Goal: Transaction & Acquisition: Obtain resource

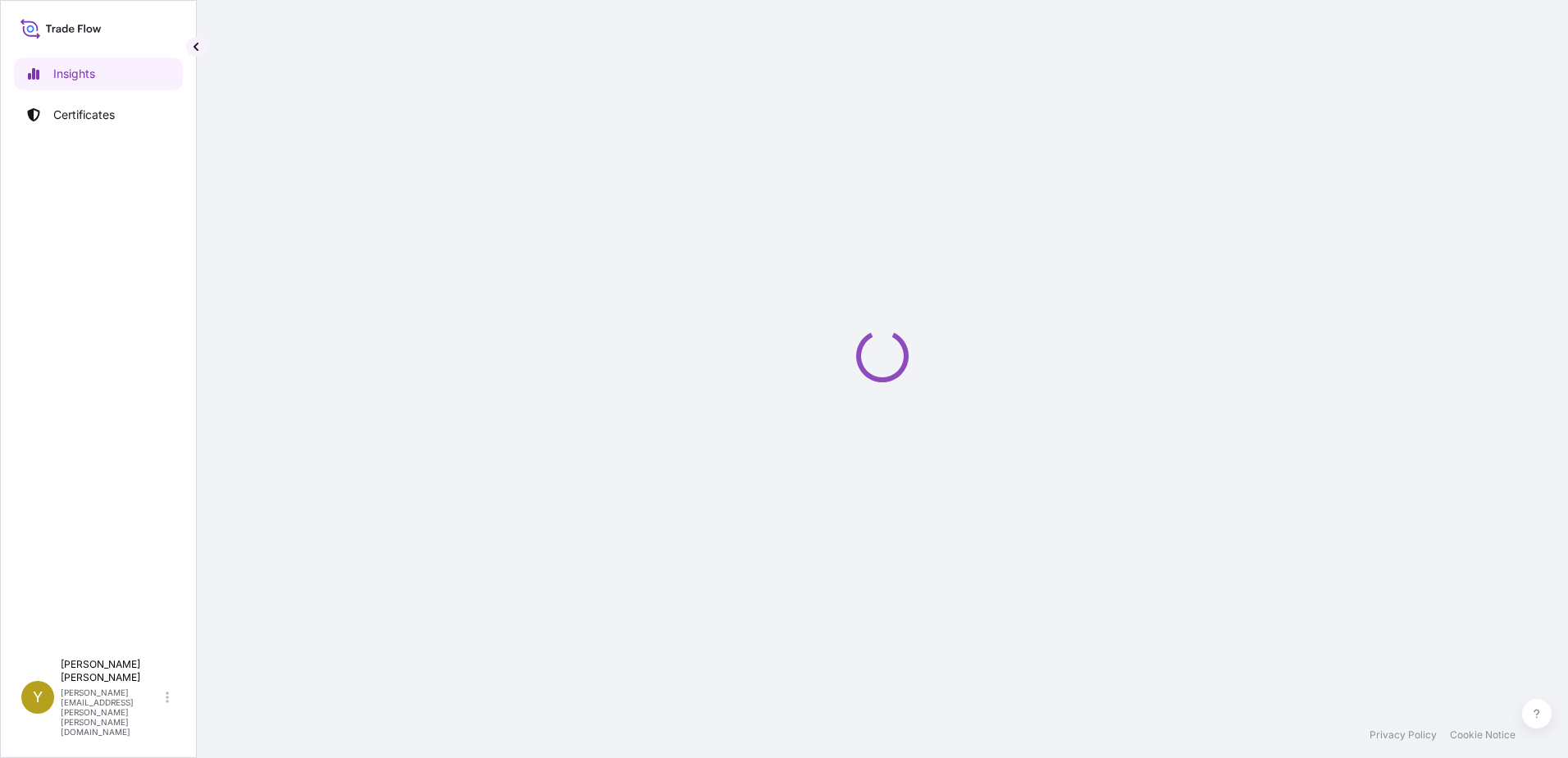
select select "2025"
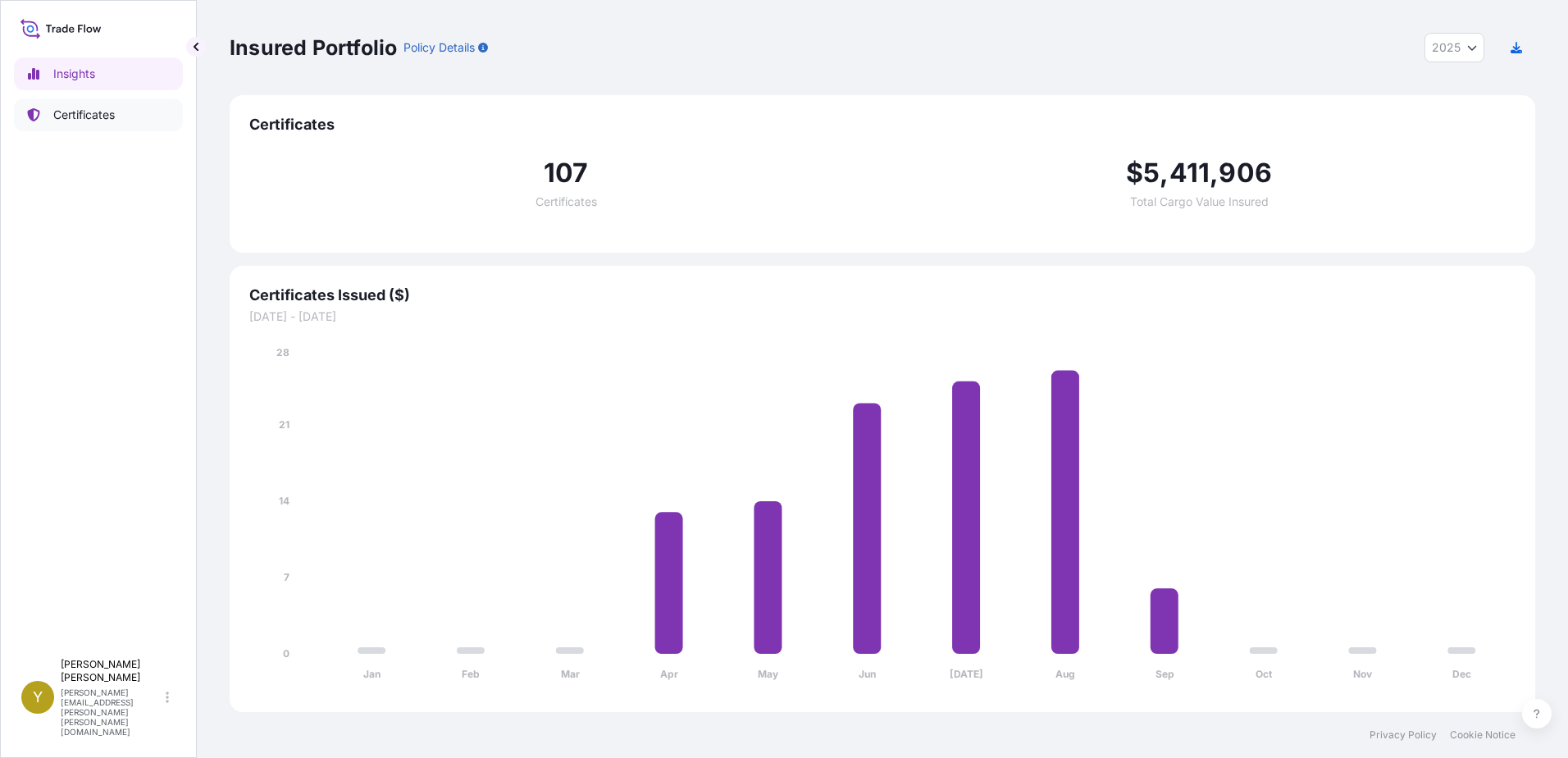
click at [59, 112] on p "Certificates" at bounding box center [84, 114] width 62 height 16
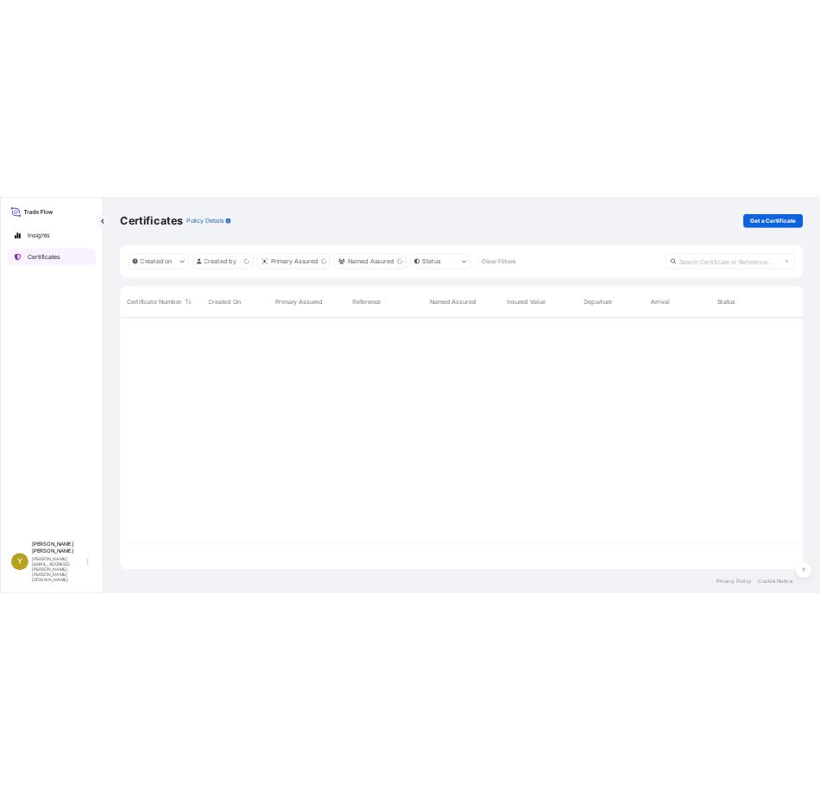
scroll to position [504, 1361]
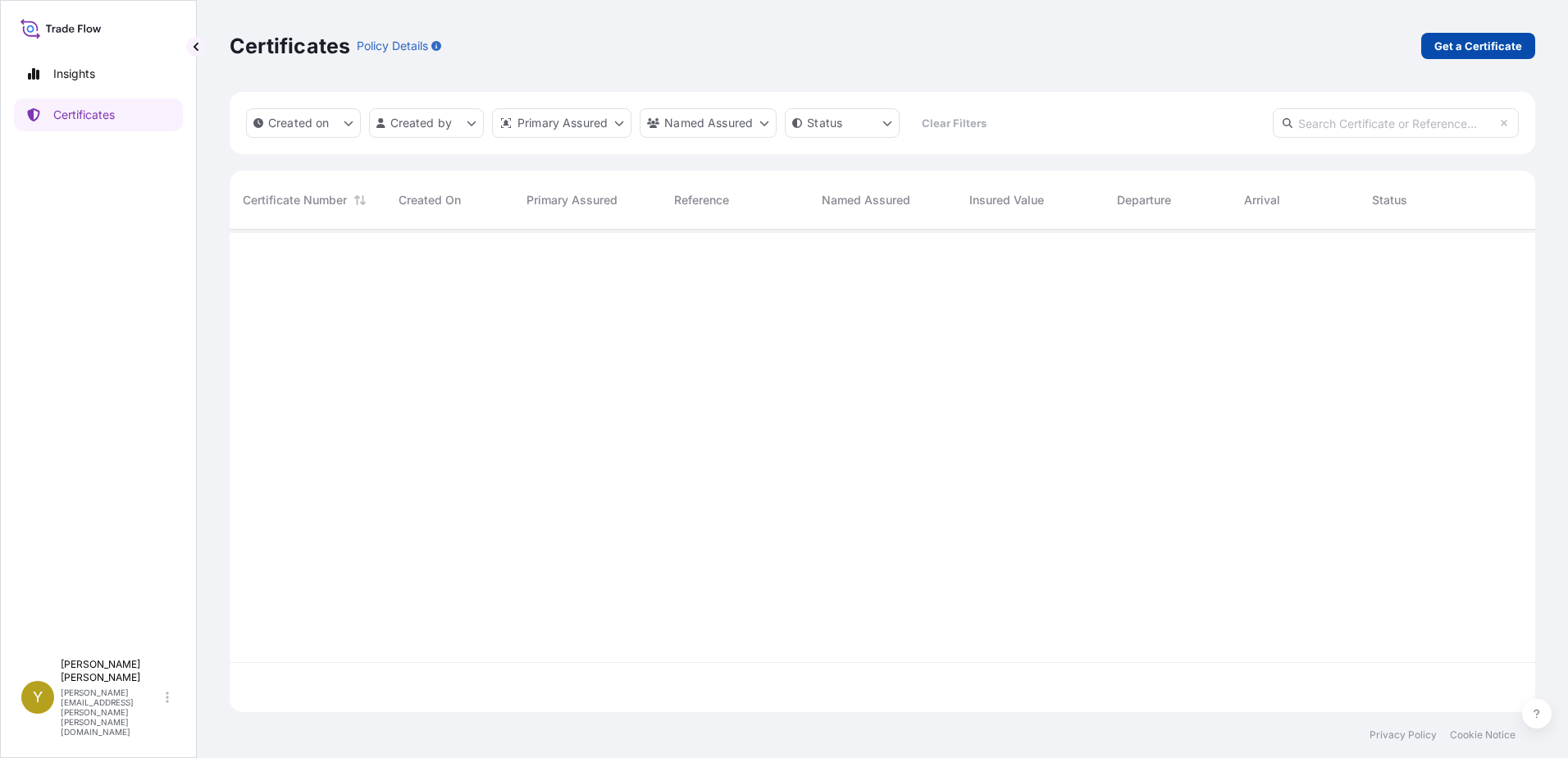
click at [1471, 48] on p "Get a Certificate" at bounding box center [1479, 46] width 87 height 16
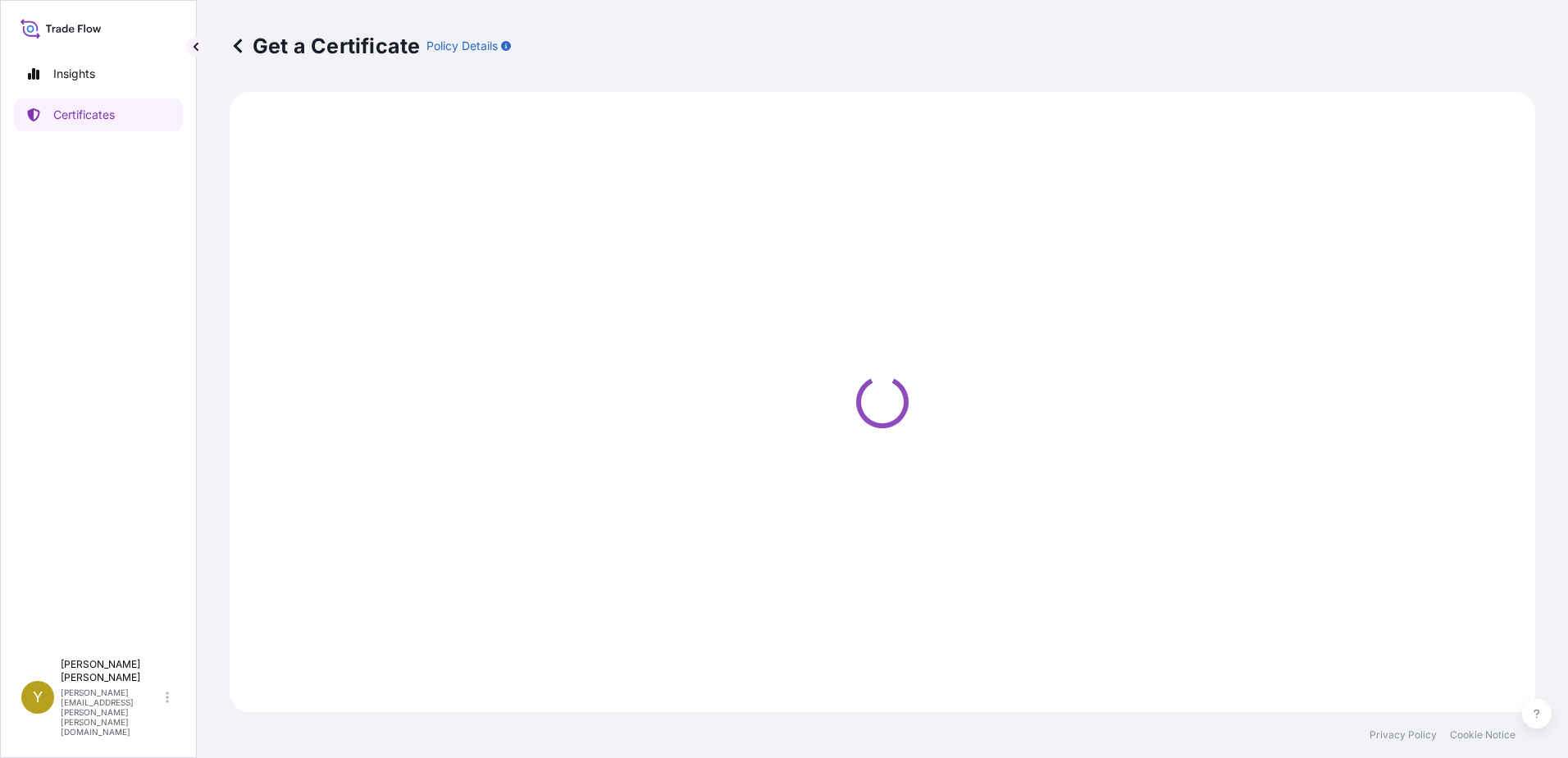
select select "Ocean Vessel"
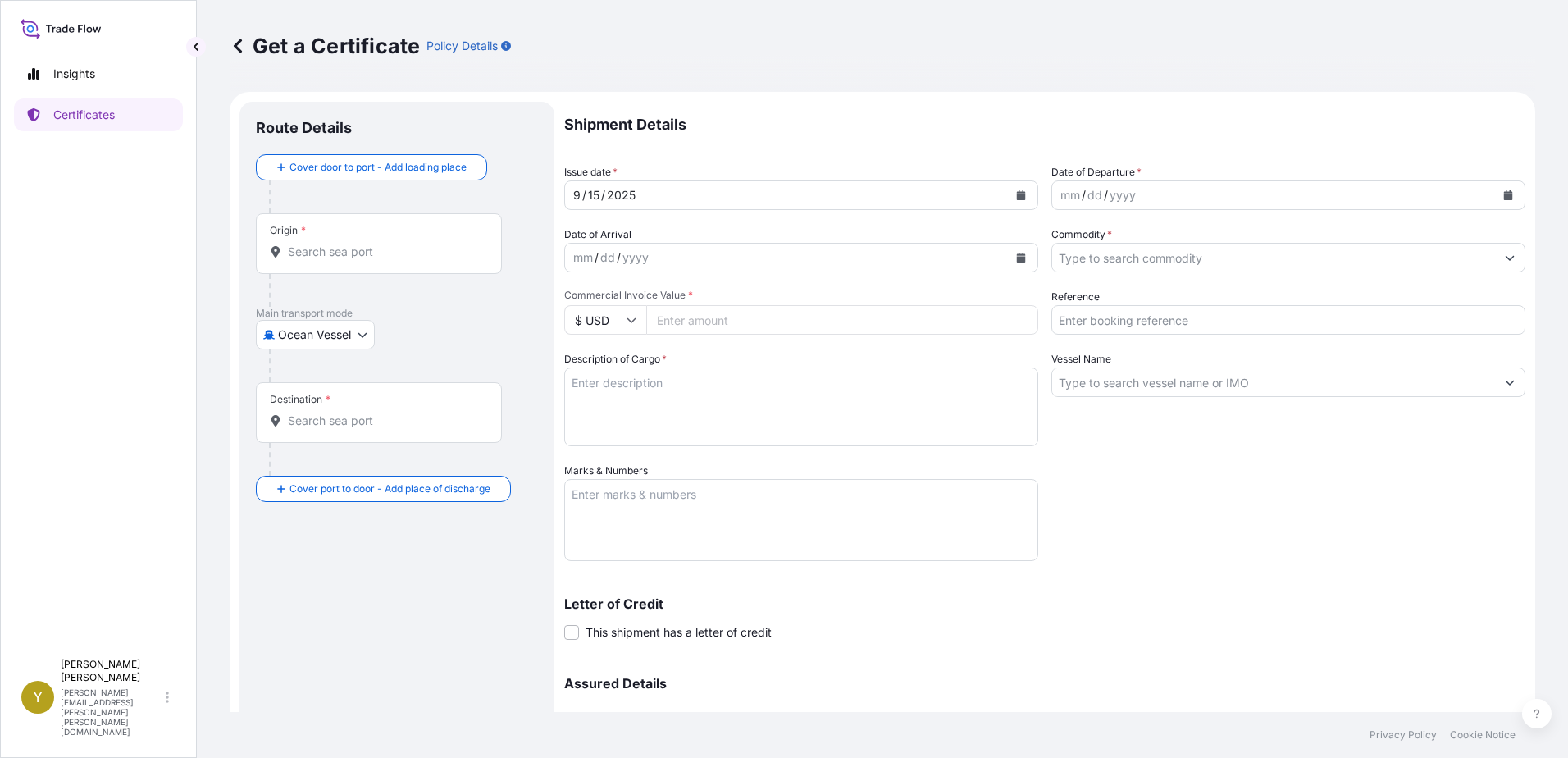
click at [309, 253] on input "Origin *" at bounding box center [385, 251] width 194 height 16
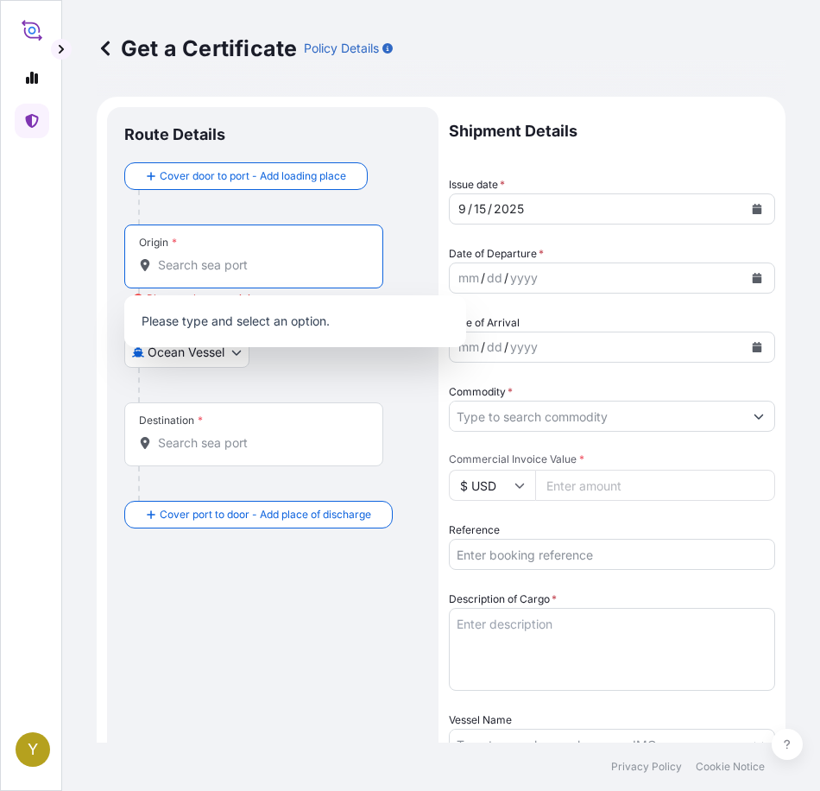
click at [262, 268] on input "Origin * Please select an origin" at bounding box center [260, 264] width 204 height 17
click at [250, 268] on input "shanghai" at bounding box center [249, 264] width 183 height 17
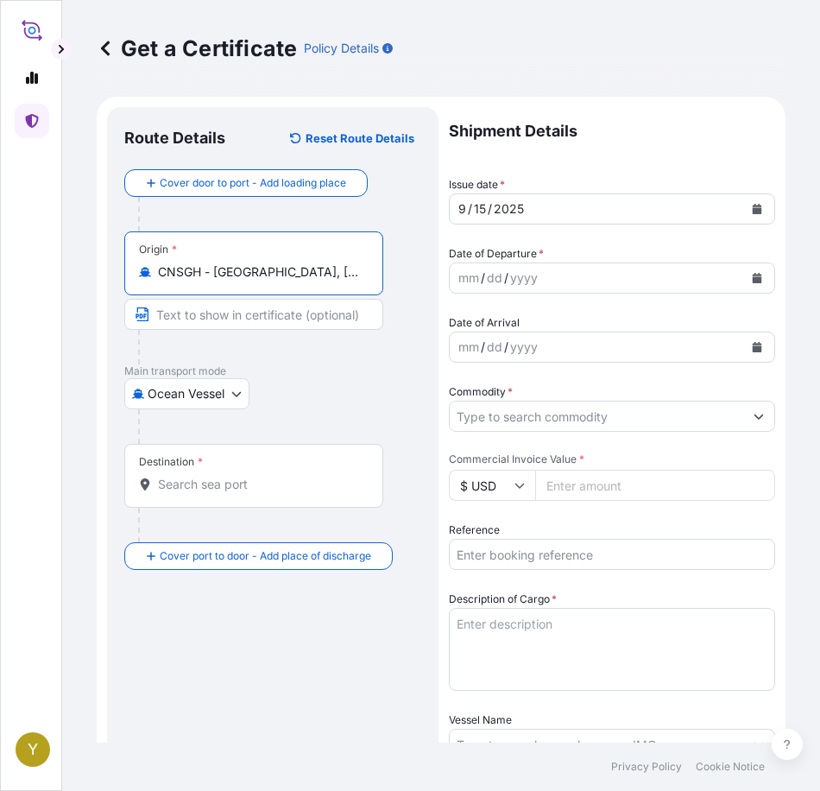
type input "CNSGH - Shanghai, China"
click at [239, 484] on input "Destination *" at bounding box center [260, 484] width 204 height 17
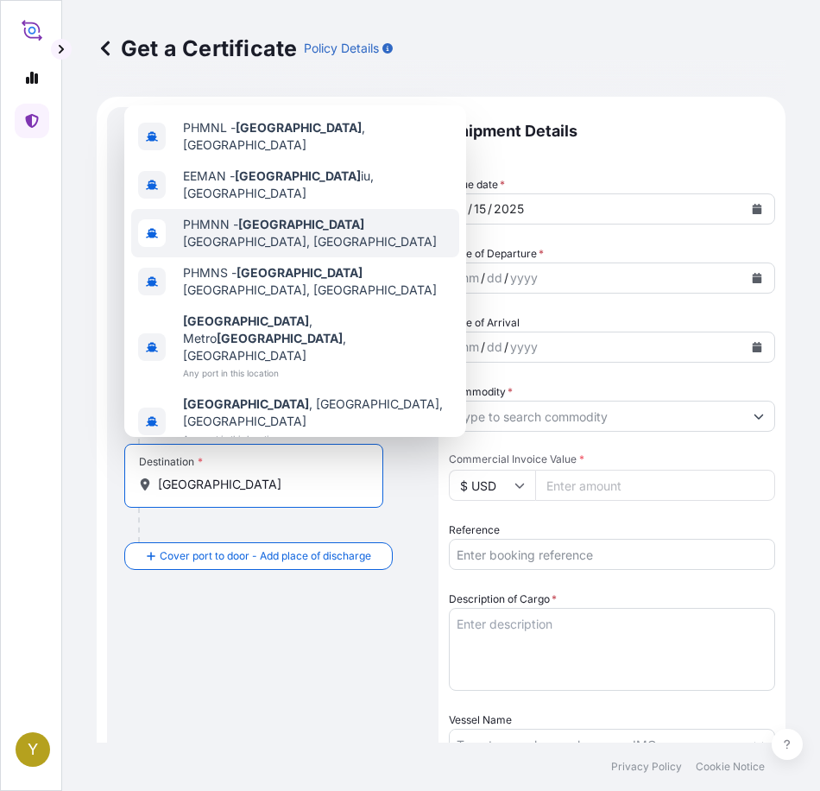
click at [293, 250] on span "PHMNN - Manila North Harbour, Philippines" at bounding box center [317, 233] width 269 height 35
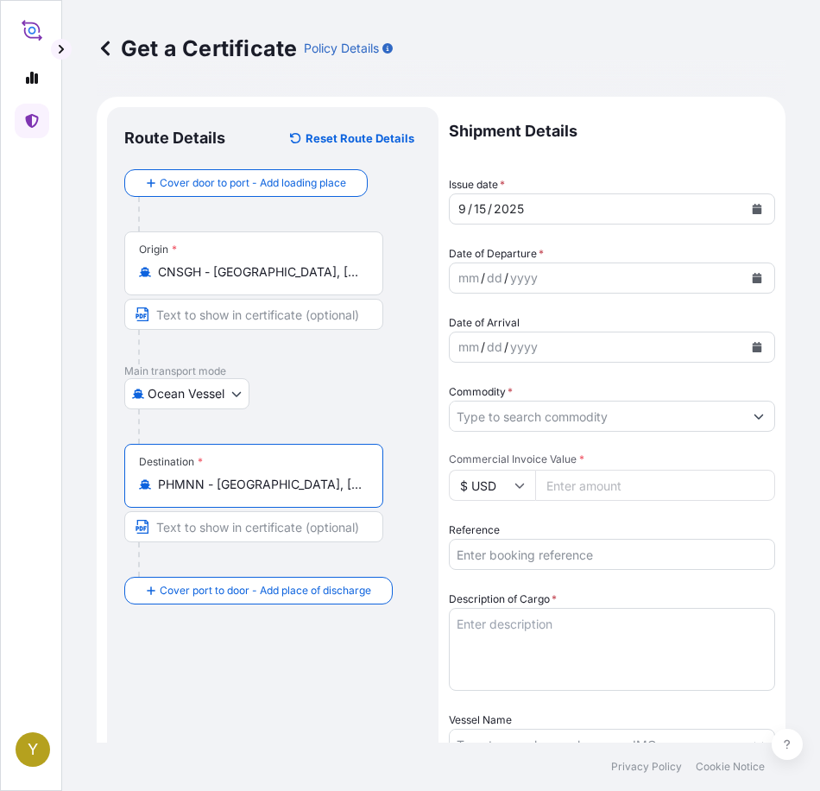
type input "PHMNN - Manila North Harbour, Philippines"
click at [748, 199] on button "Calendar" at bounding box center [757, 209] width 28 height 28
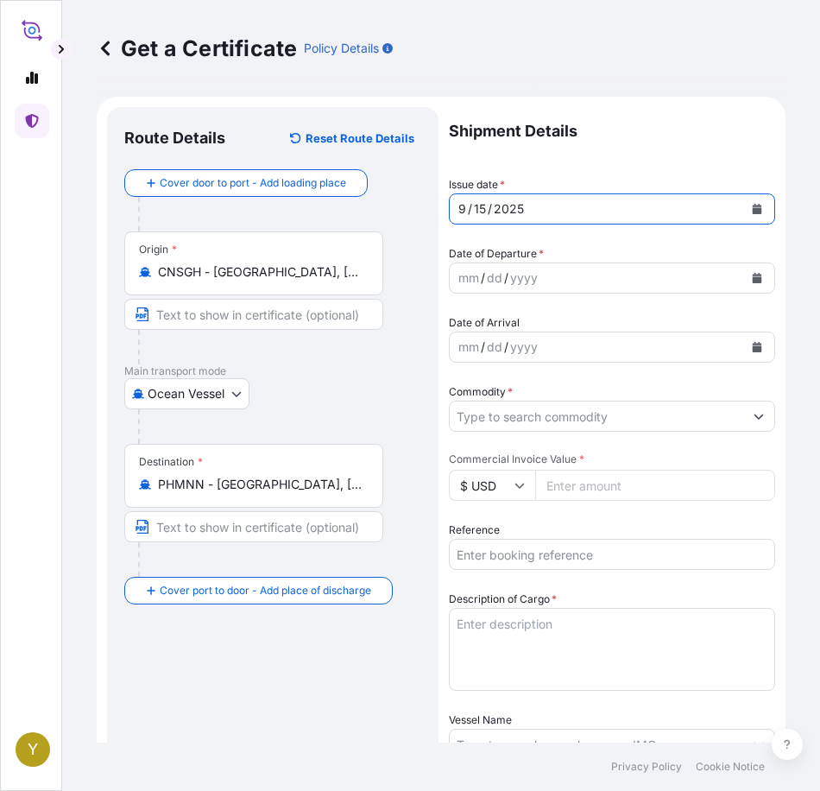
click at [749, 278] on button "Calendar" at bounding box center [757, 278] width 28 height 28
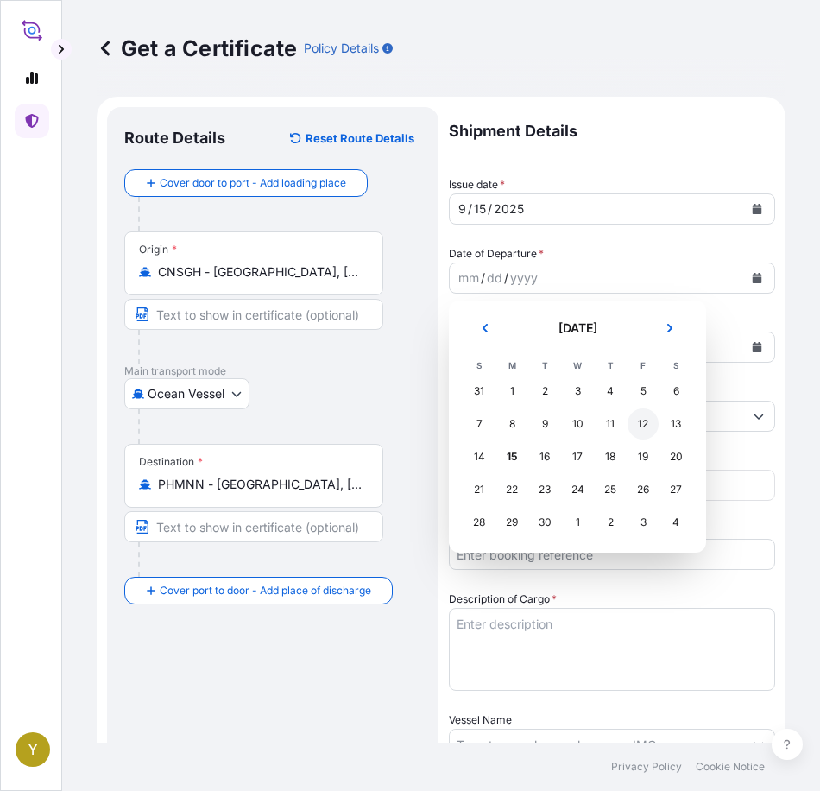
click at [644, 425] on div "12" at bounding box center [643, 423] width 31 height 31
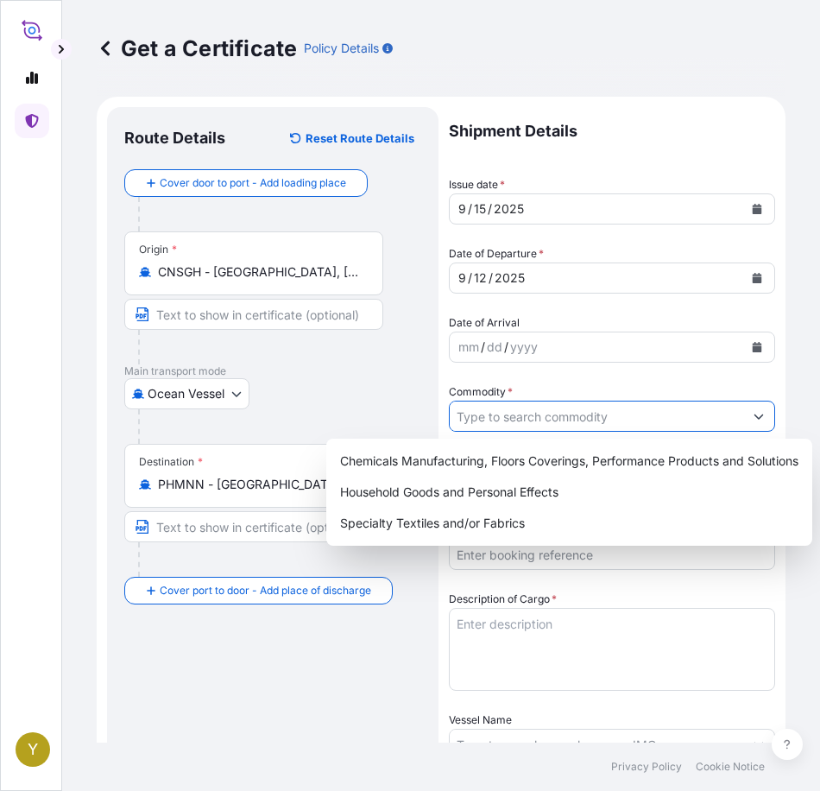
click at [650, 413] on input "Commodity *" at bounding box center [596, 416] width 293 height 31
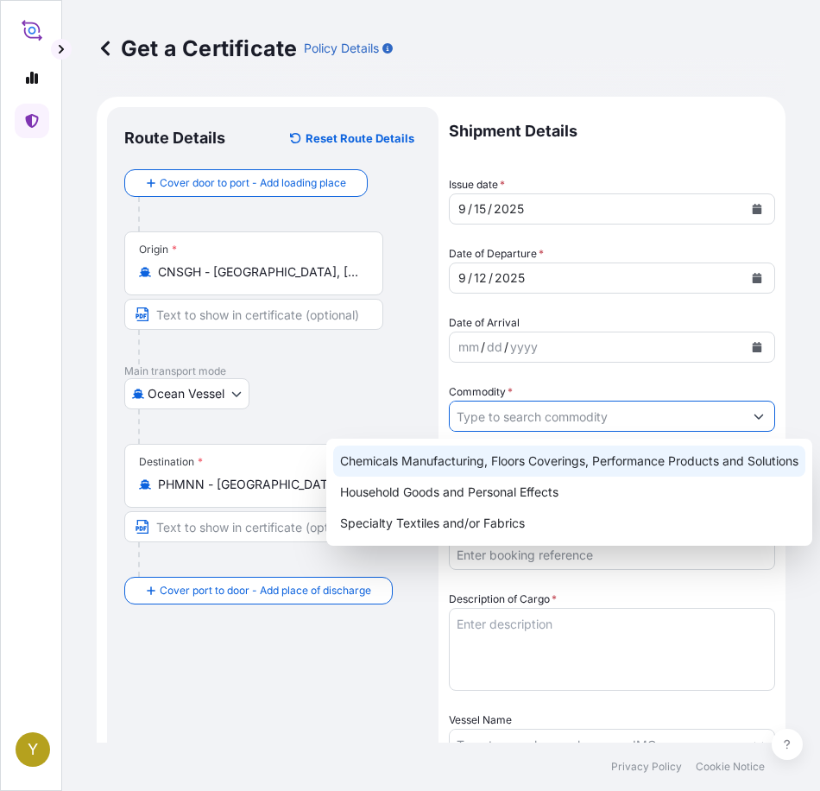
click at [561, 461] on div "Chemicals Manufacturing, Floors Coverings, Performance Products and Solutions" at bounding box center [569, 460] width 472 height 31
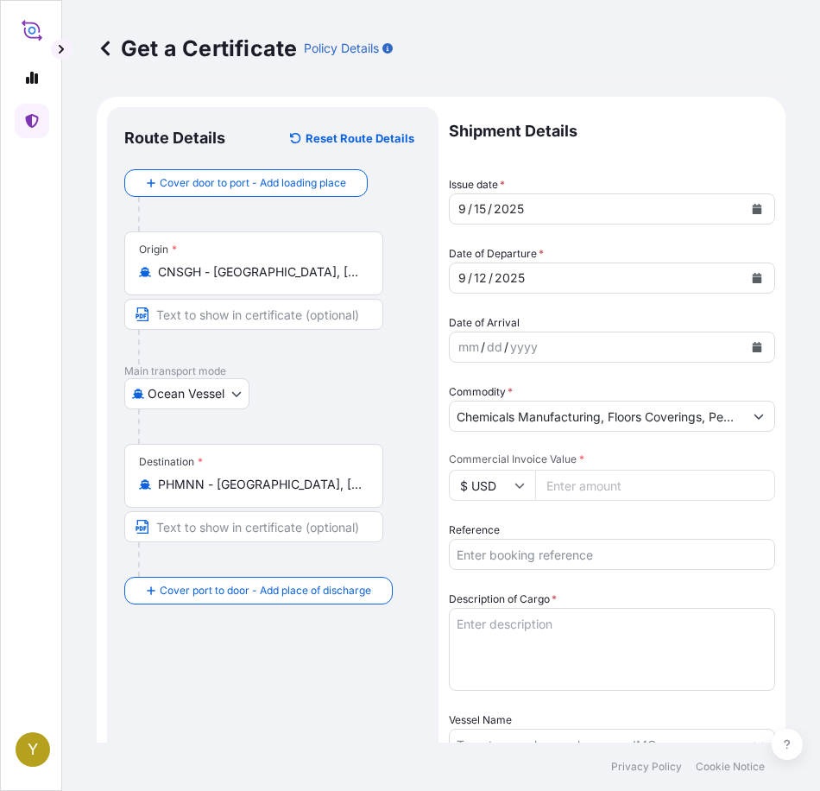
type input "Household Goods and Personal Effects"
click at [585, 477] on input "Commercial Invoice Value *" at bounding box center [655, 485] width 240 height 31
type input "108622"
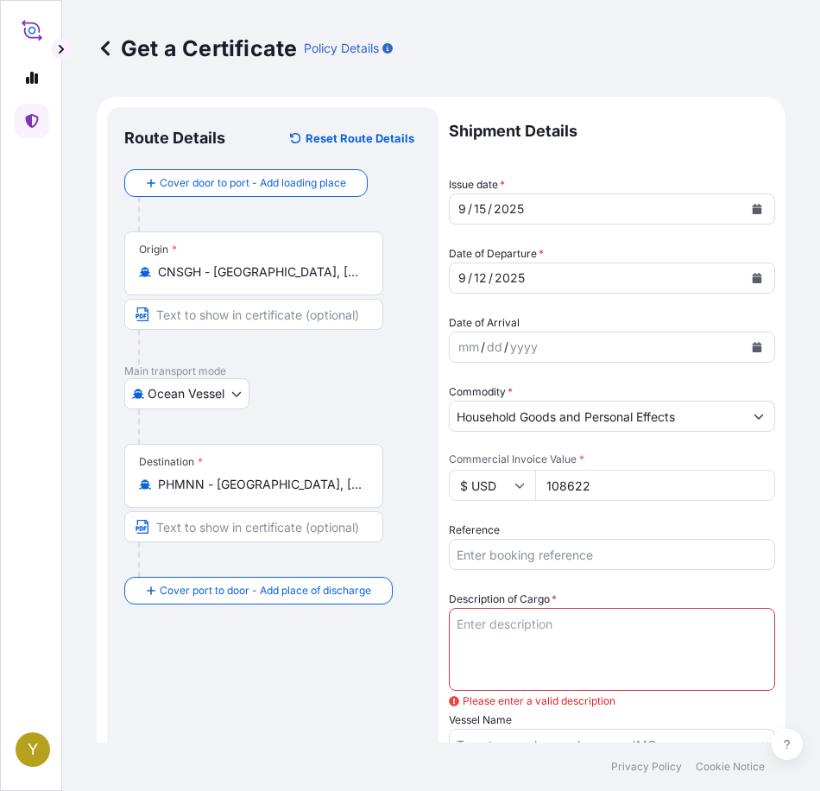
click at [596, 553] on input "Reference" at bounding box center [612, 554] width 326 height 31
click at [581, 547] on input "Reference" at bounding box center [612, 554] width 326 height 31
paste input "1003582493"
type input "1003582493"
click at [651, 620] on textarea "Description of Cargo *" at bounding box center [612, 649] width 326 height 83
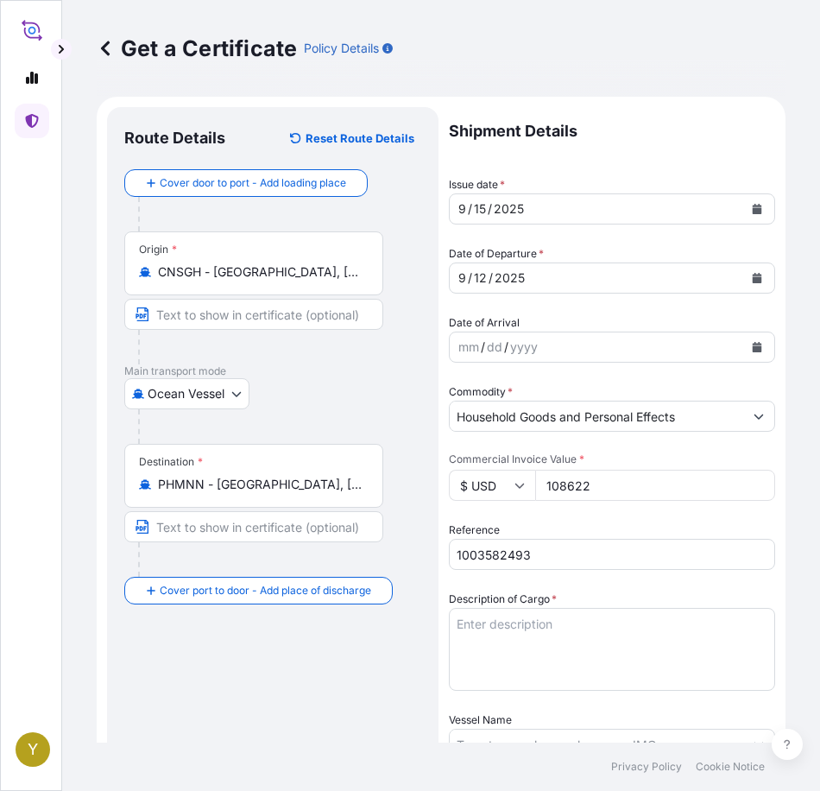
click at [597, 629] on textarea "Description of Cargo *" at bounding box center [612, 649] width 326 height 83
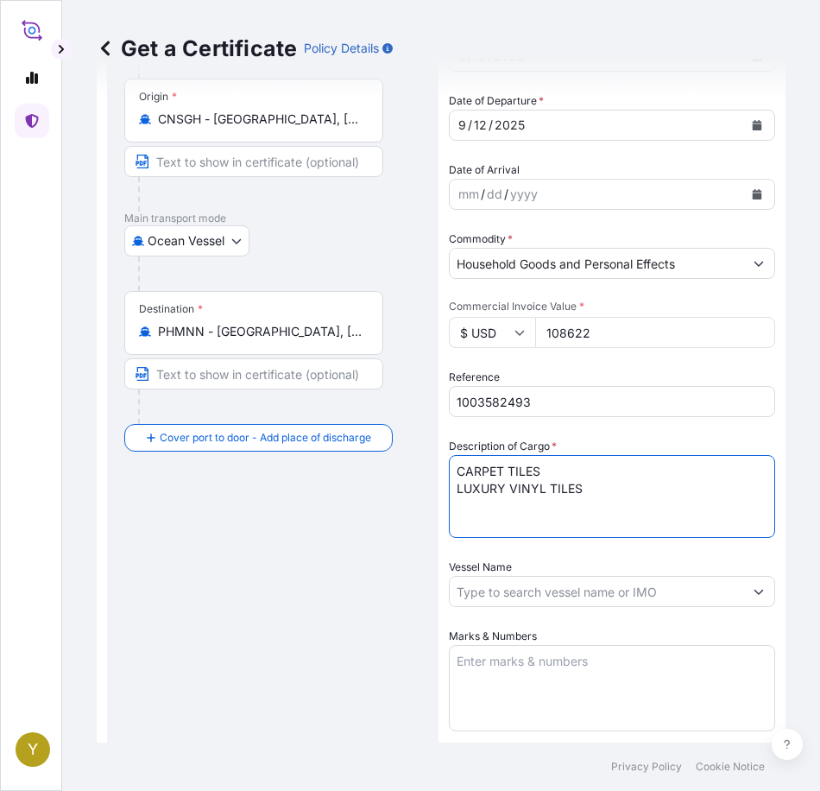
scroll to position [173, 0]
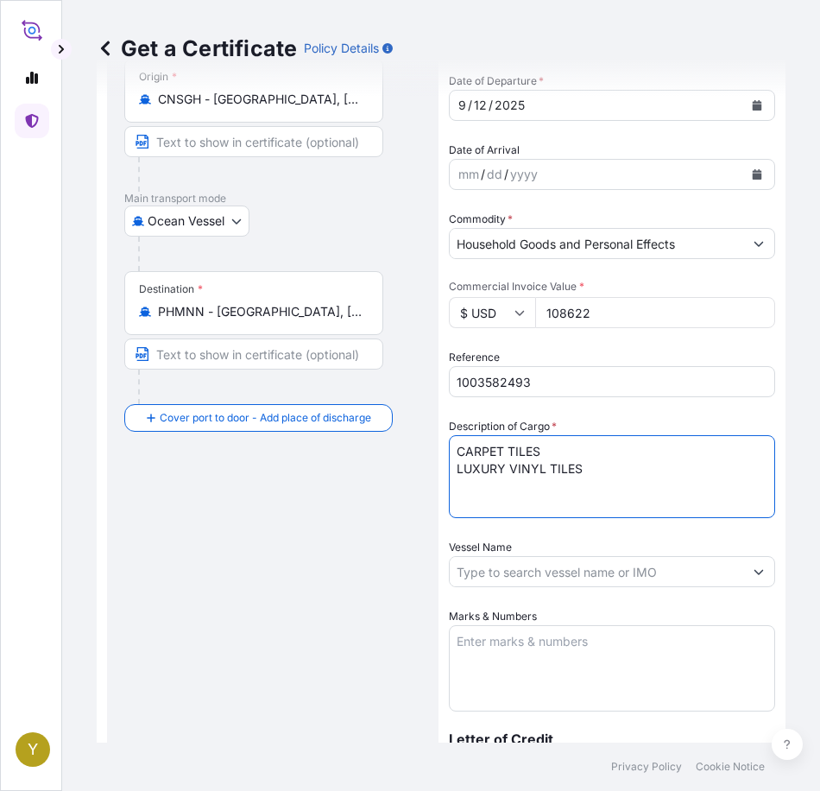
type textarea "CARPET TILES LUXURY VINYL TILES"
click at [669, 575] on input "Vessel Name" at bounding box center [596, 571] width 293 height 31
click at [614, 578] on input "Vessel Name" at bounding box center [596, 571] width 293 height 31
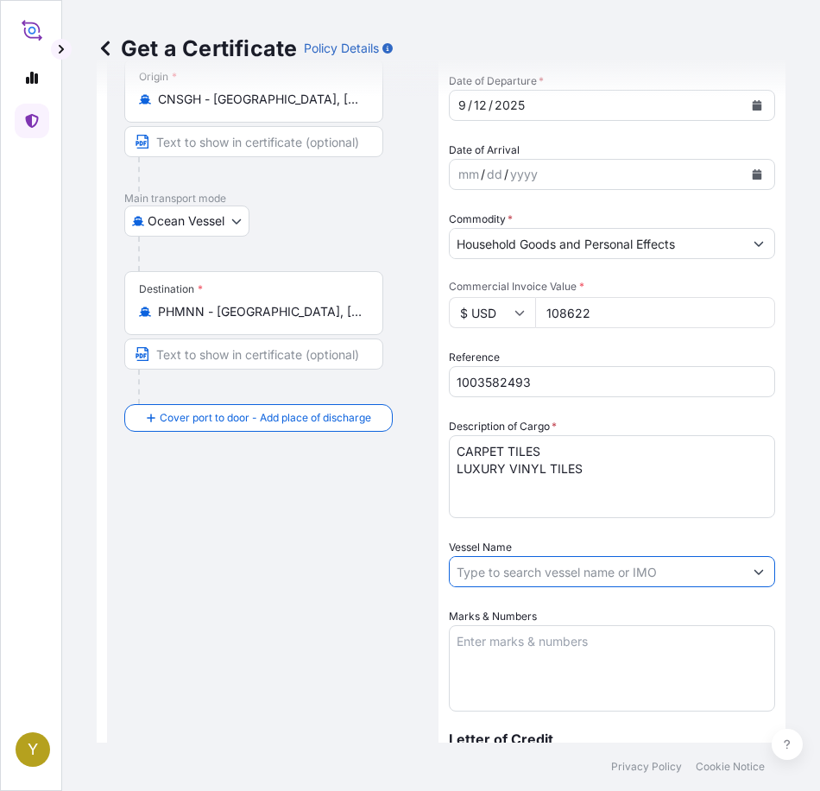
paste input "HMM CEBU"
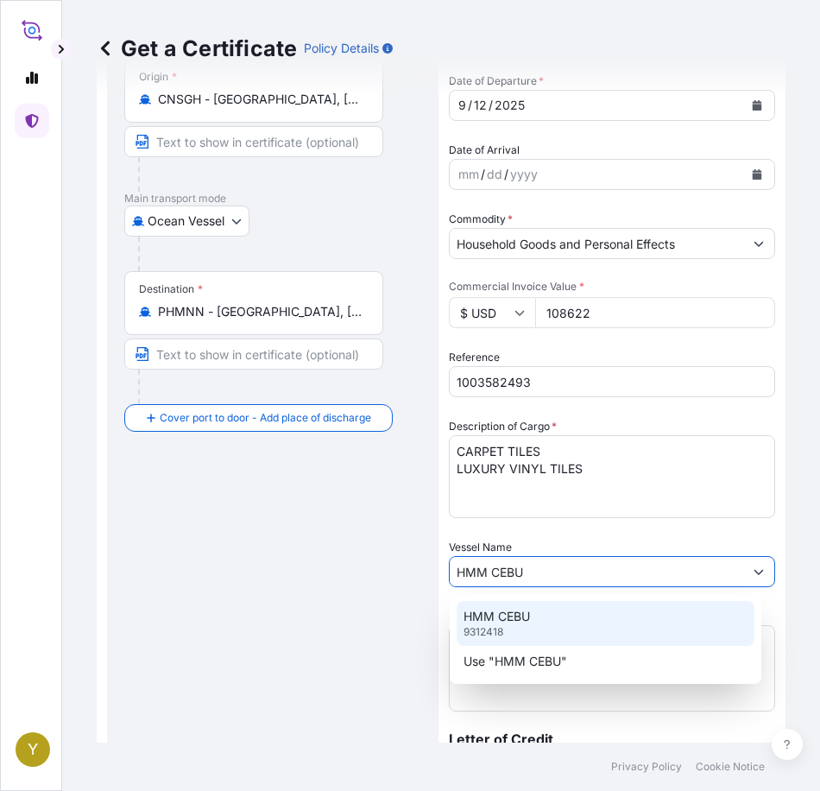
click at [556, 619] on div "HMM CEBU 9312418" at bounding box center [606, 623] width 298 height 45
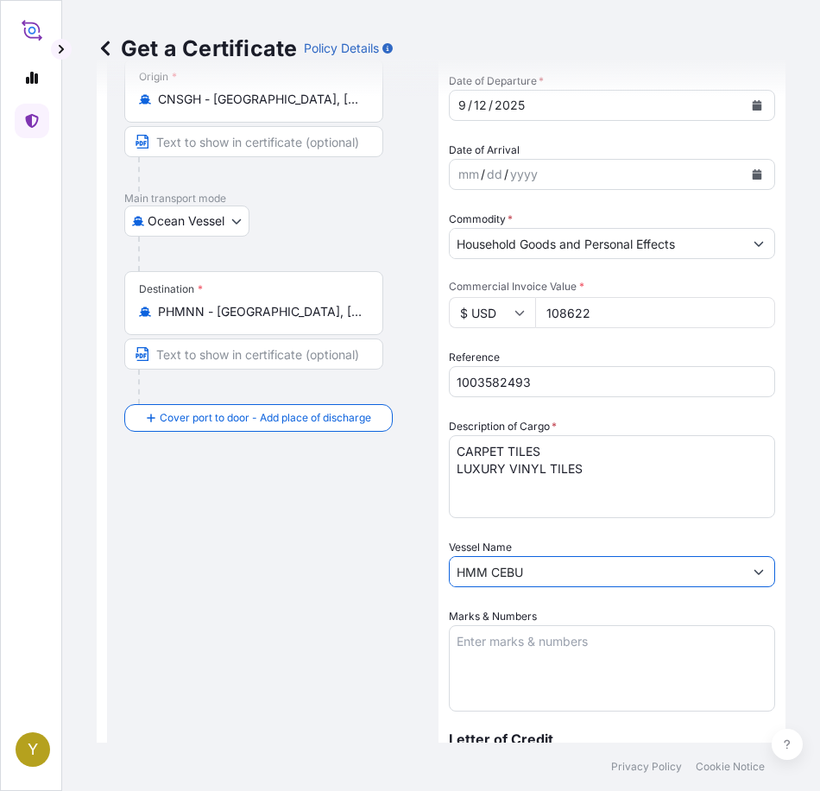
type input "HMM CEBU"
click at [558, 659] on textarea "Marks & Numbers" at bounding box center [612, 668] width 326 height 86
click at [541, 651] on textarea "Marks & Numbers" at bounding box center [612, 668] width 326 height 86
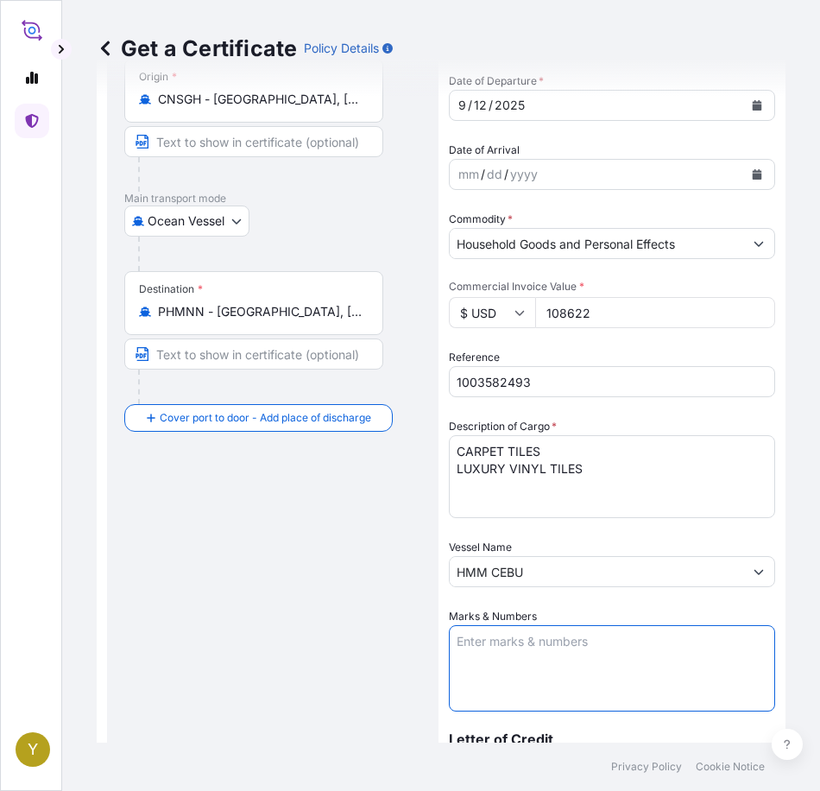
paste textarea "1003582493 1003584211 CORNERSTEEL"
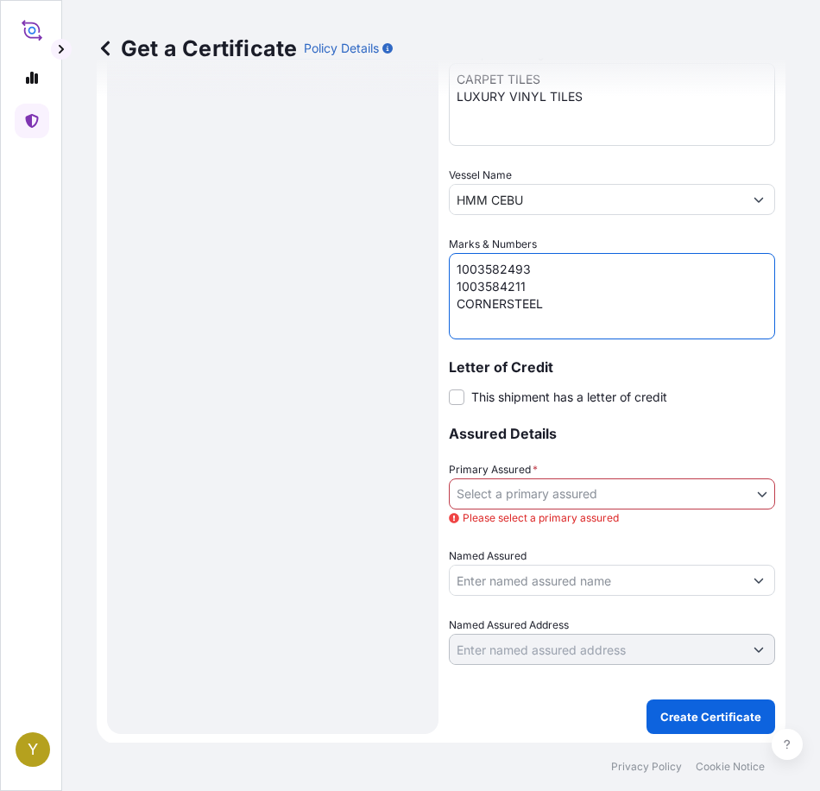
scroll to position [546, 0]
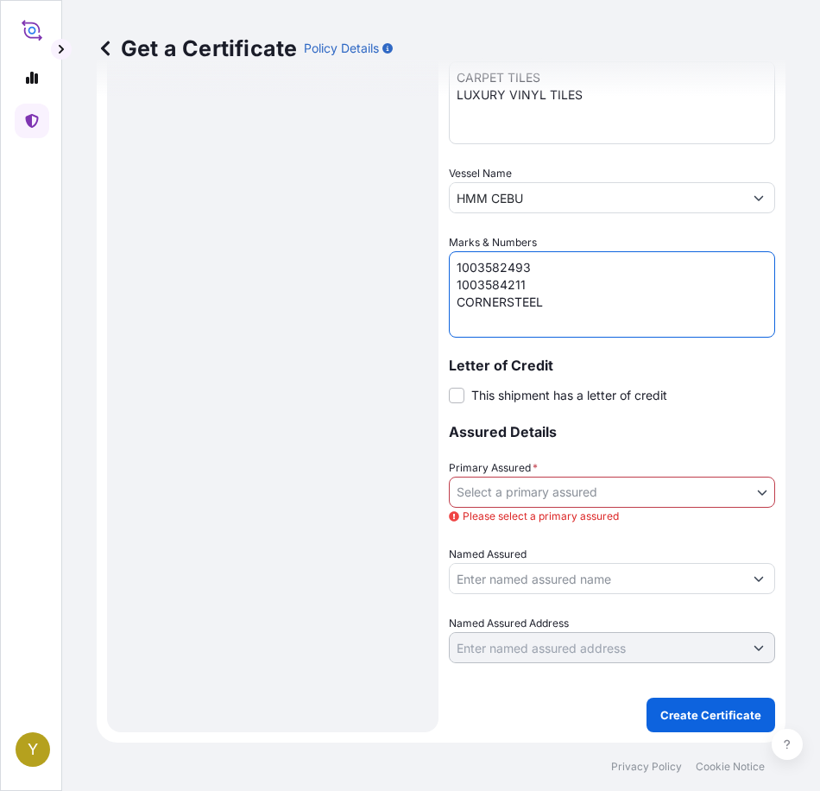
type textarea "1003582493 1003584211 CORNERSTEEL"
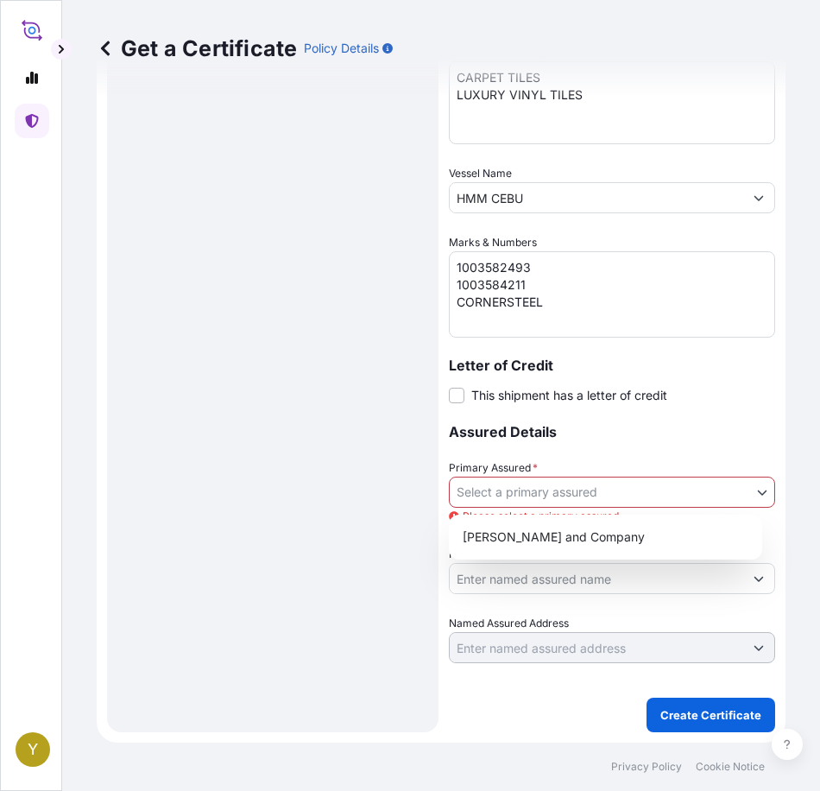
click at [521, 498] on body "Y Get a Certificate Policy Details Route Details Reset Route Details Cover door…" at bounding box center [410, 395] width 820 height 791
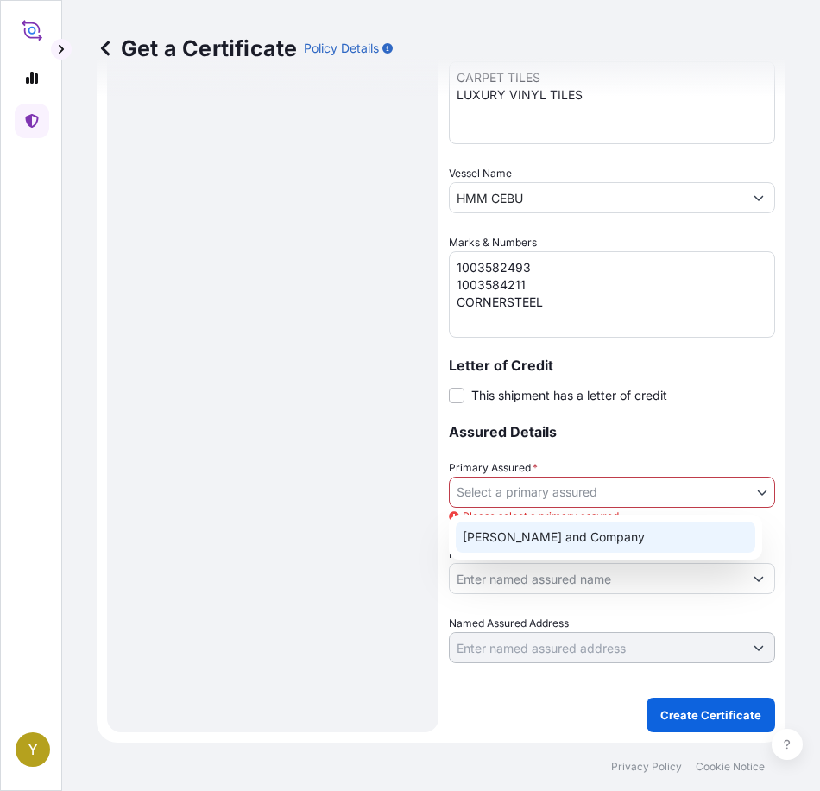
click at [537, 538] on div "Milliken and Company" at bounding box center [606, 536] width 300 height 31
select select "31531"
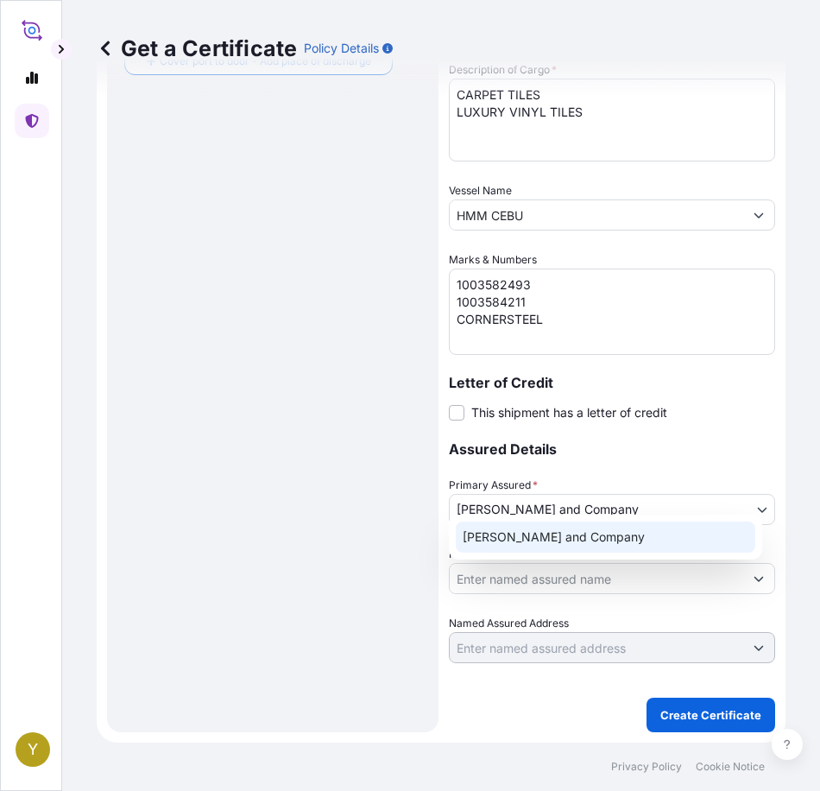
scroll to position [529, 0]
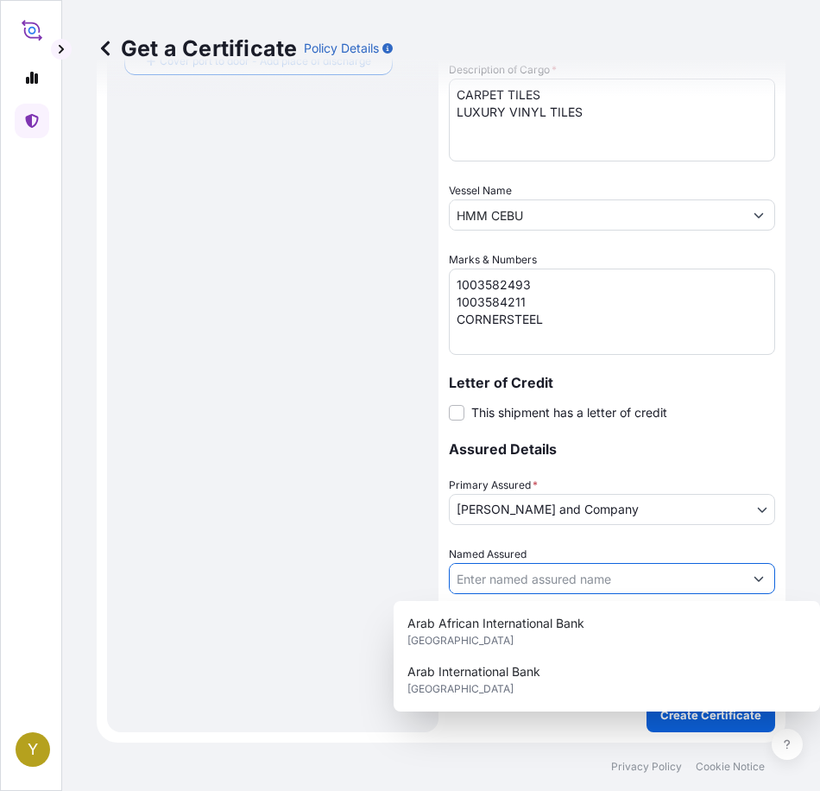
click at [546, 565] on input "Named Assured" at bounding box center [596, 578] width 293 height 31
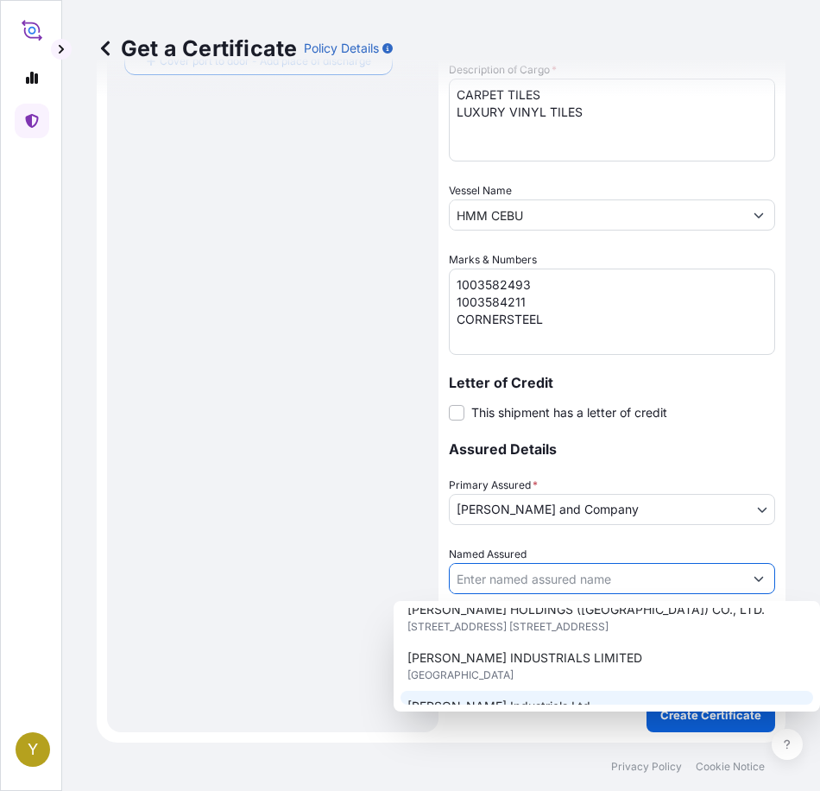
scroll to position [345, 0]
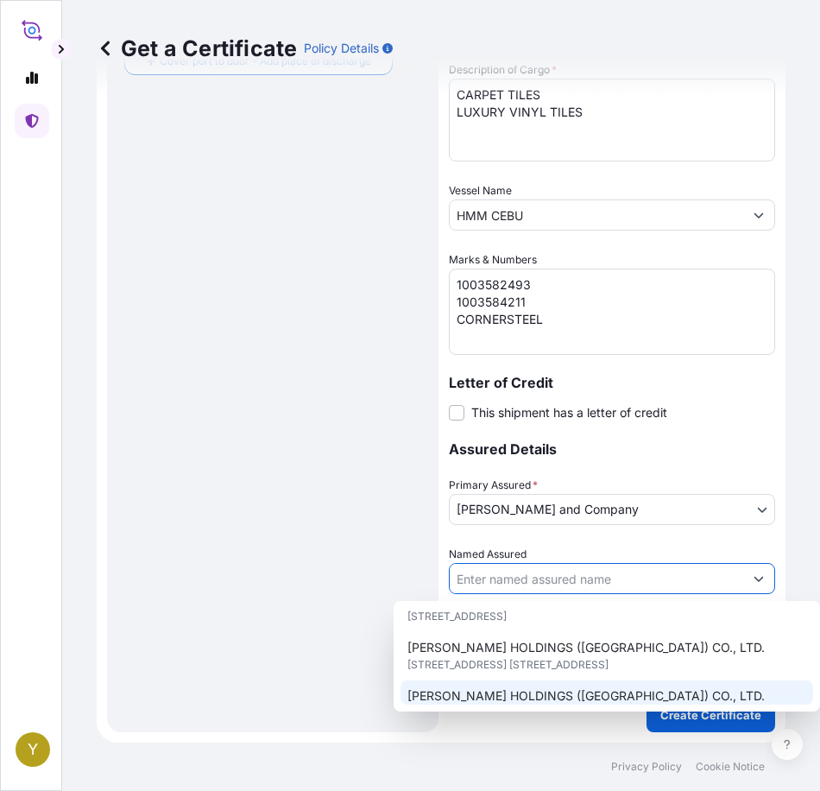
click at [558, 687] on span "MILLIKEN HOLDINGS (HONG KONG) CO., LTD." at bounding box center [585, 695] width 357 height 17
type input "MILLIKEN HOLDINGS (HONG KONG) CO., LTD."
type input "17/F UNION PARK TOWER, NO. 168 ELECTRIC ROAD,"
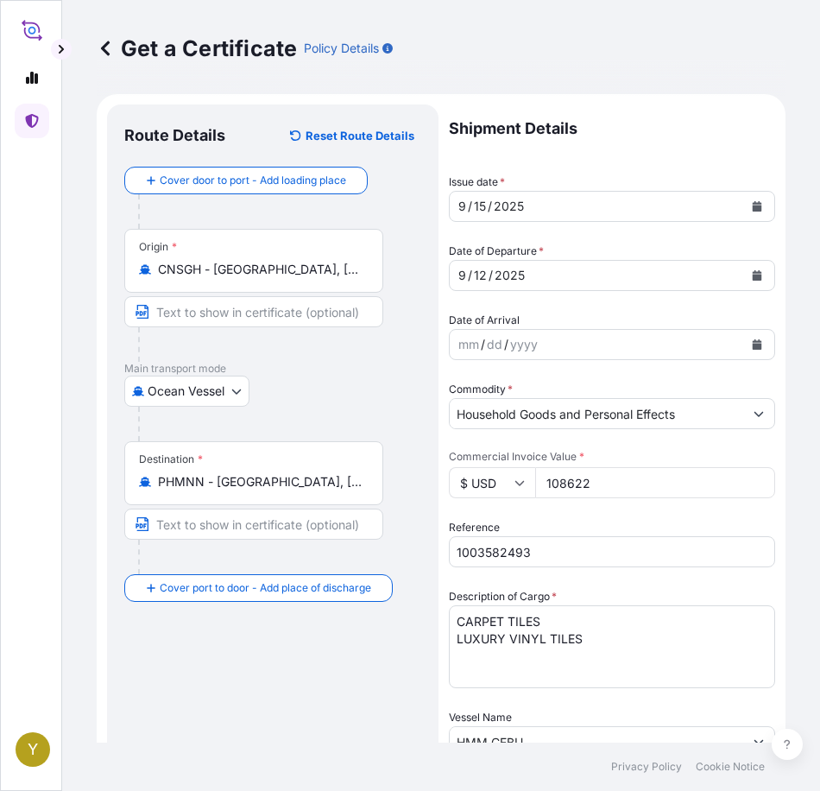
scroll to position [0, 0]
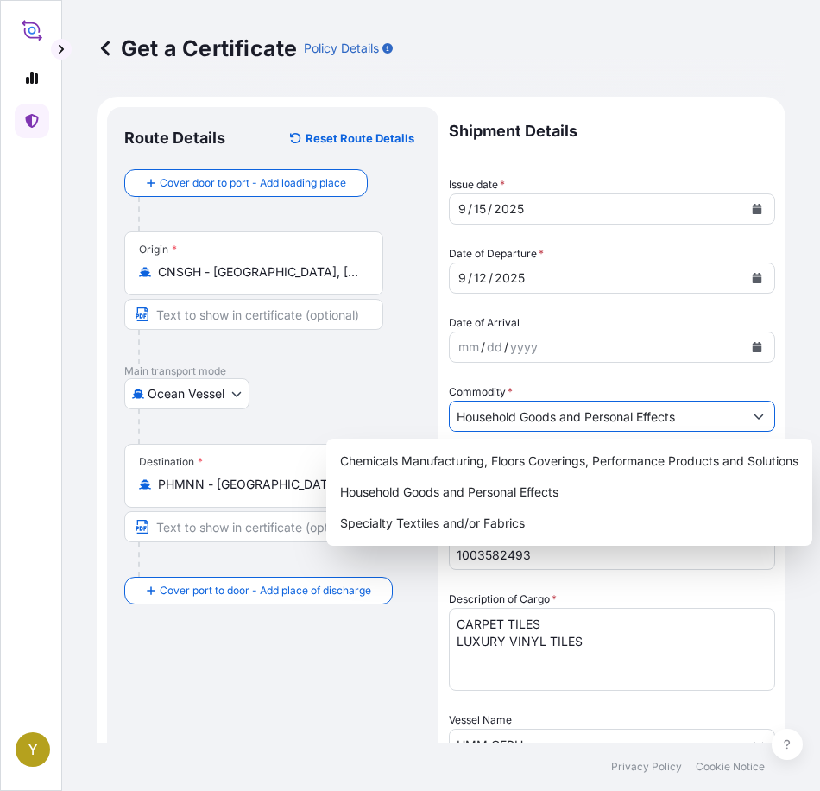
click at [648, 414] on input "Household Goods and Personal Effects" at bounding box center [596, 416] width 293 height 31
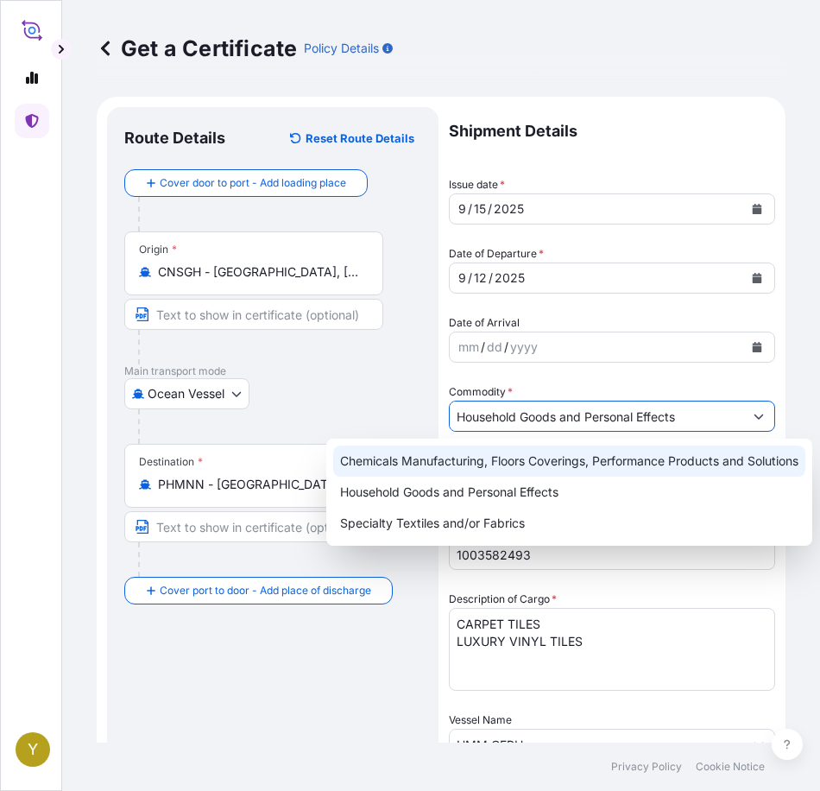
click at [611, 462] on div "Chemicals Manufacturing, Floors Coverings, Performance Products and Solutions" at bounding box center [569, 460] width 472 height 31
type input "Chemicals Manufacturing, Floors Coverings, Performance Products and Solutions"
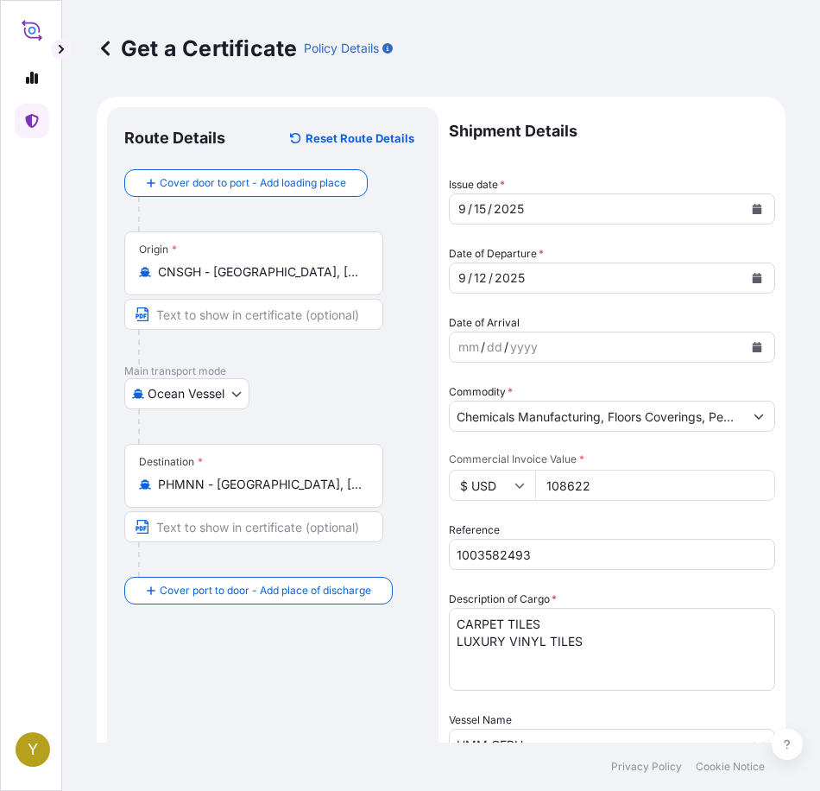
click at [790, 540] on div "Get a Certificate Policy Details Route Details Reset Route Details Cover door t…" at bounding box center [441, 371] width 758 height 742
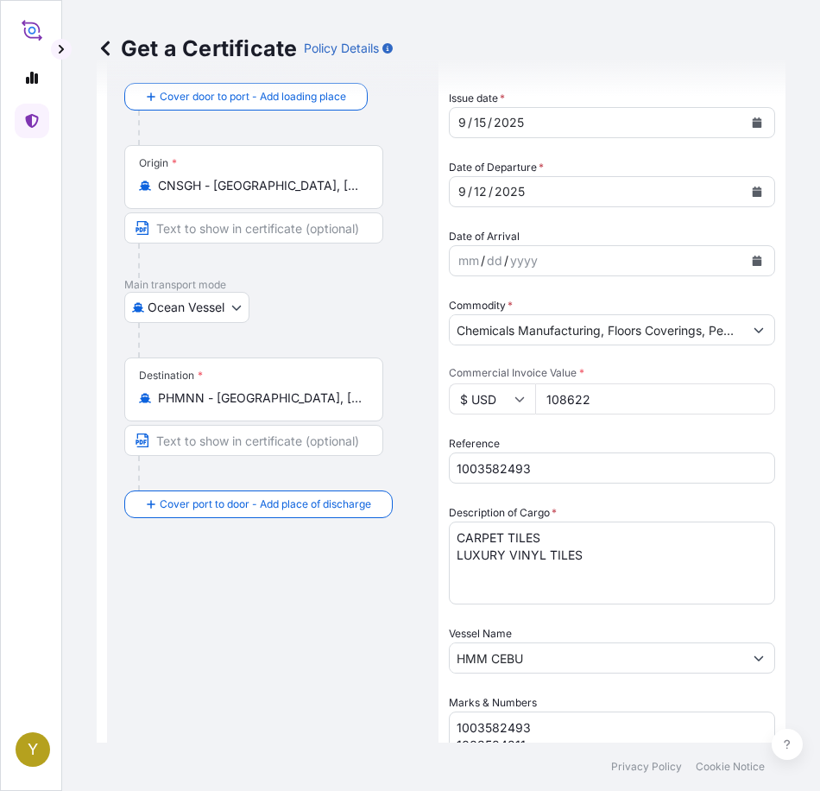
click at [389, 606] on div "Route Details Reset Route Details Cover door to port - Add loading place Place …" at bounding box center [272, 598] width 297 height 1120
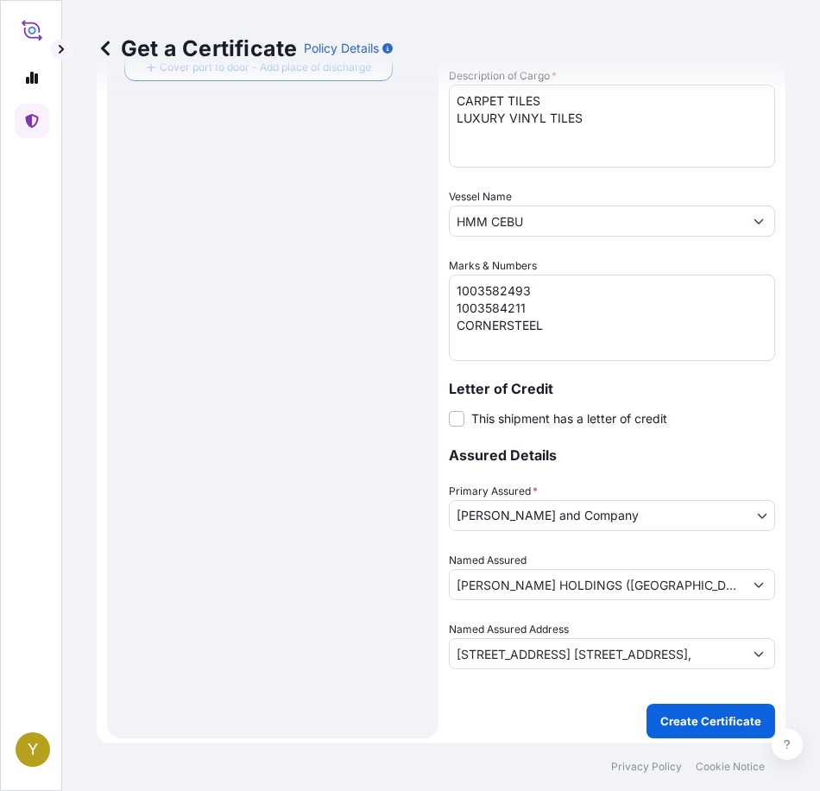
scroll to position [529, 0]
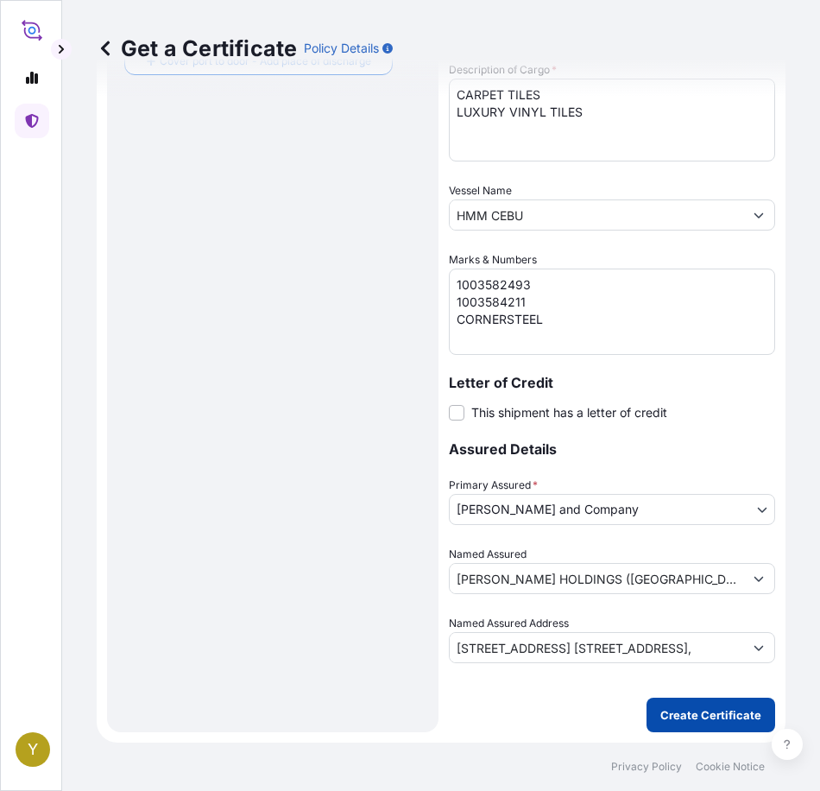
click at [703, 716] on p "Create Certificate" at bounding box center [710, 714] width 101 height 17
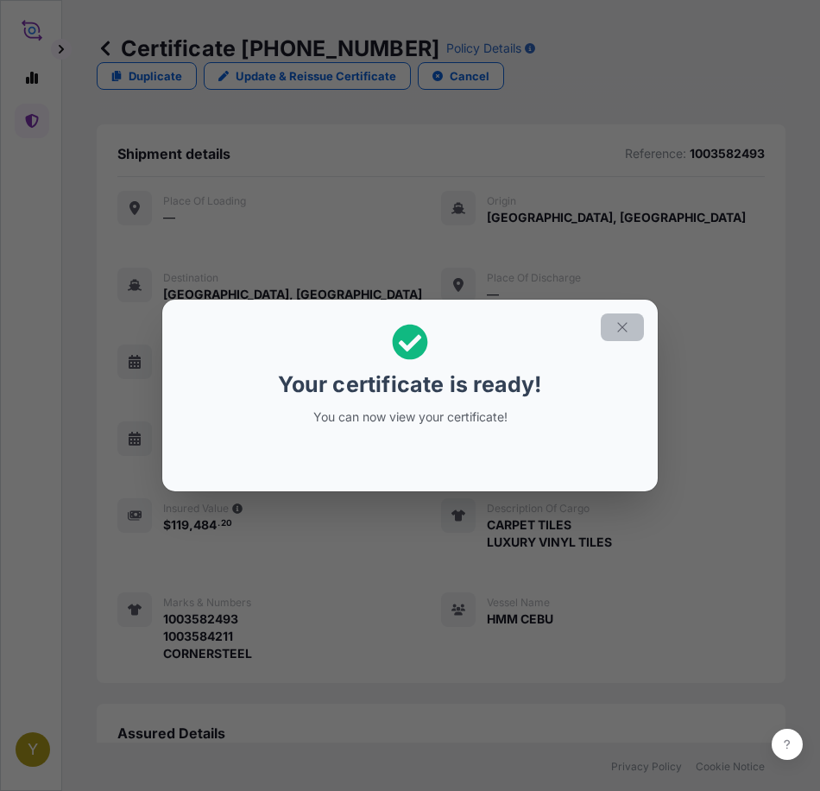
click at [623, 326] on icon "button" at bounding box center [621, 326] width 9 height 9
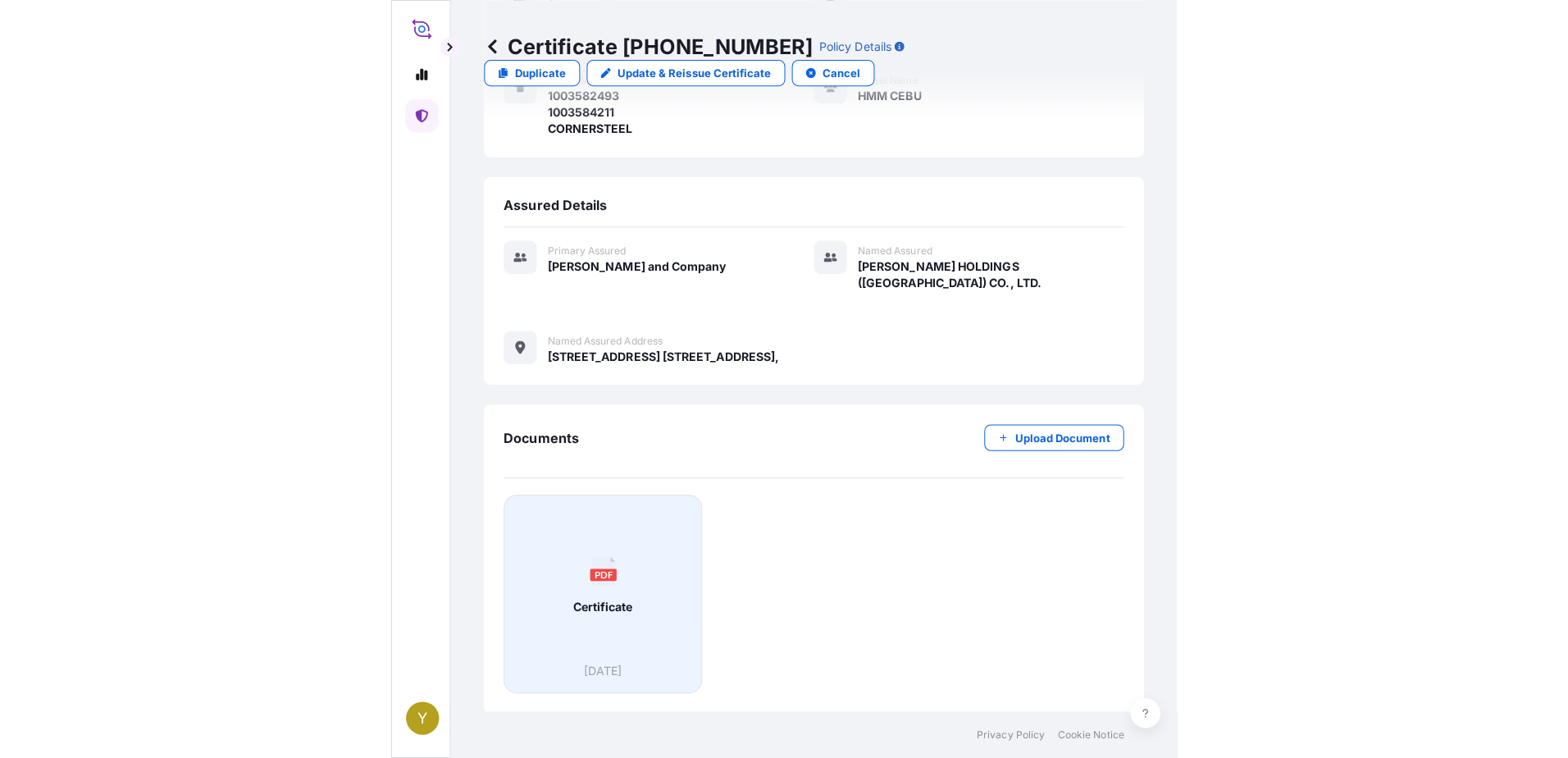
scroll to position [495, 0]
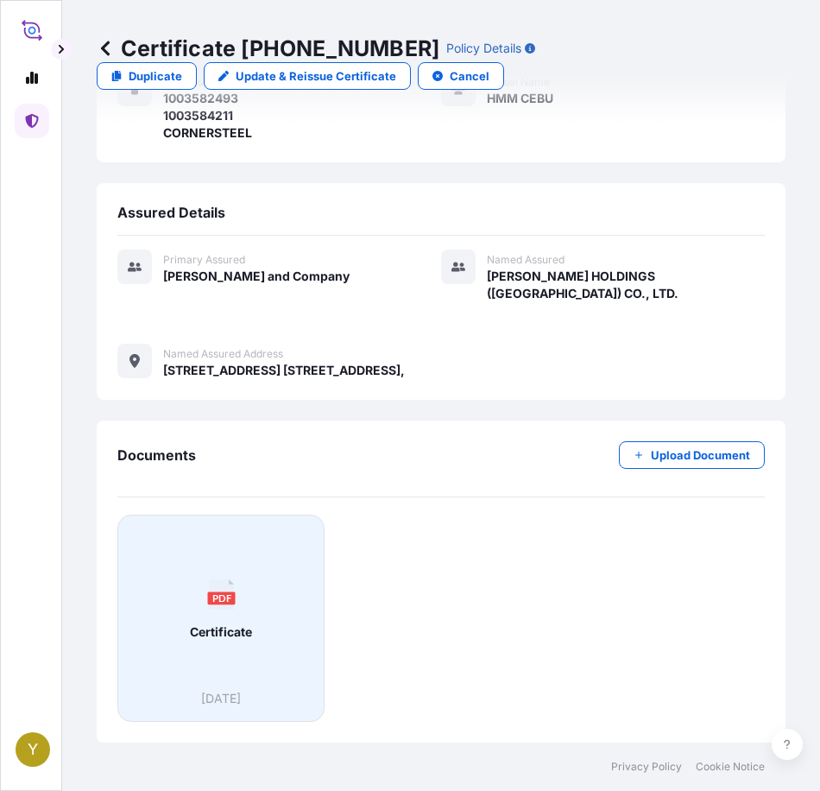
click at [226, 604] on icon at bounding box center [220, 594] width 25 height 30
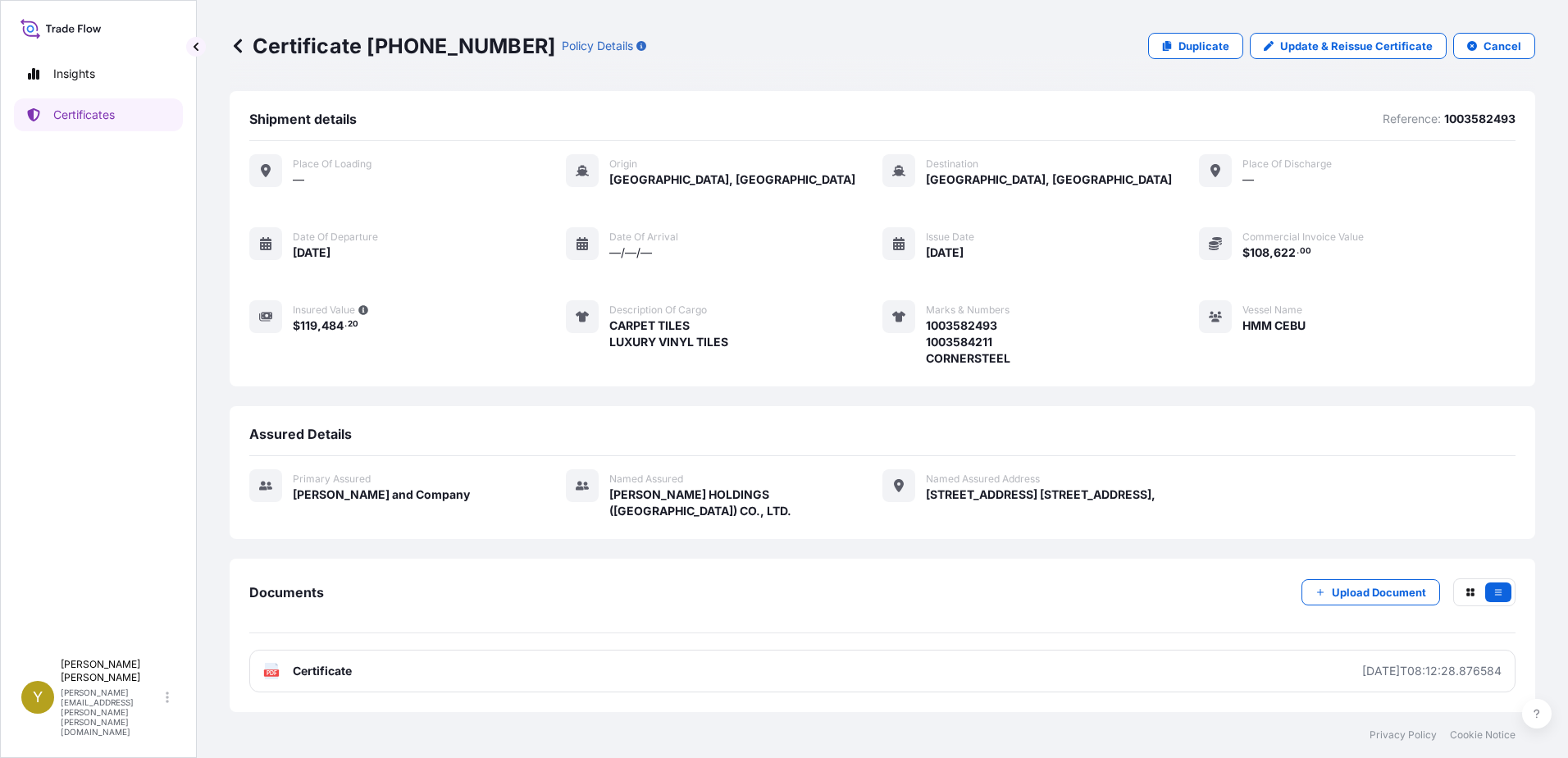
scroll to position [0, 0]
click at [1041, 583] on div "Documents Upload Document" at bounding box center [882, 606] width 1267 height 55
click at [67, 110] on p "Certificates" at bounding box center [84, 114] width 62 height 16
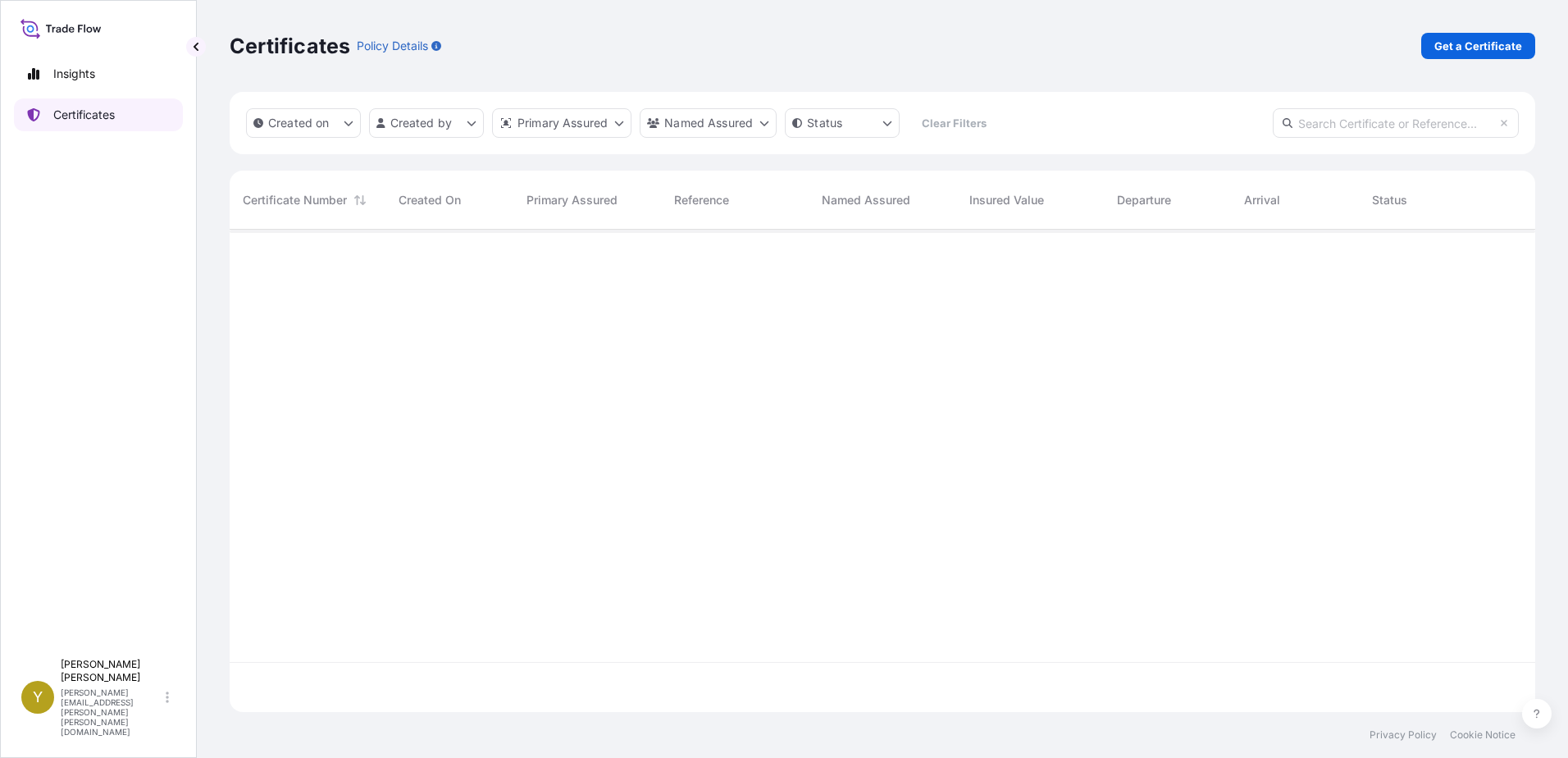
scroll to position [479, 1293]
click at [1494, 41] on p "Get a Certificate" at bounding box center [1479, 46] width 87 height 16
select select "Ocean Vessel"
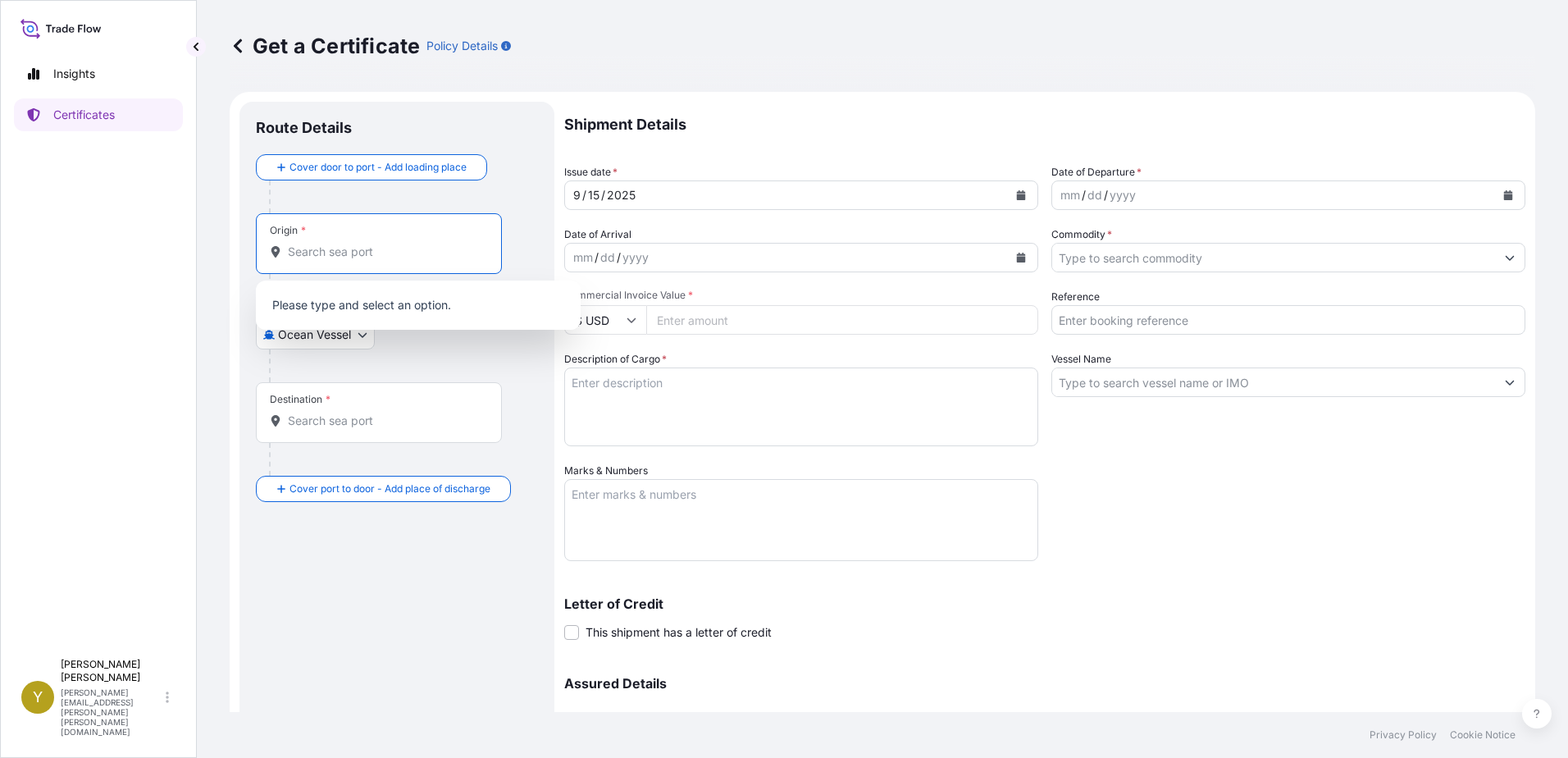
click at [354, 247] on input "Origin *" at bounding box center [385, 251] width 194 height 16
click at [359, 253] on input "Origin *" at bounding box center [385, 251] width 194 height 16
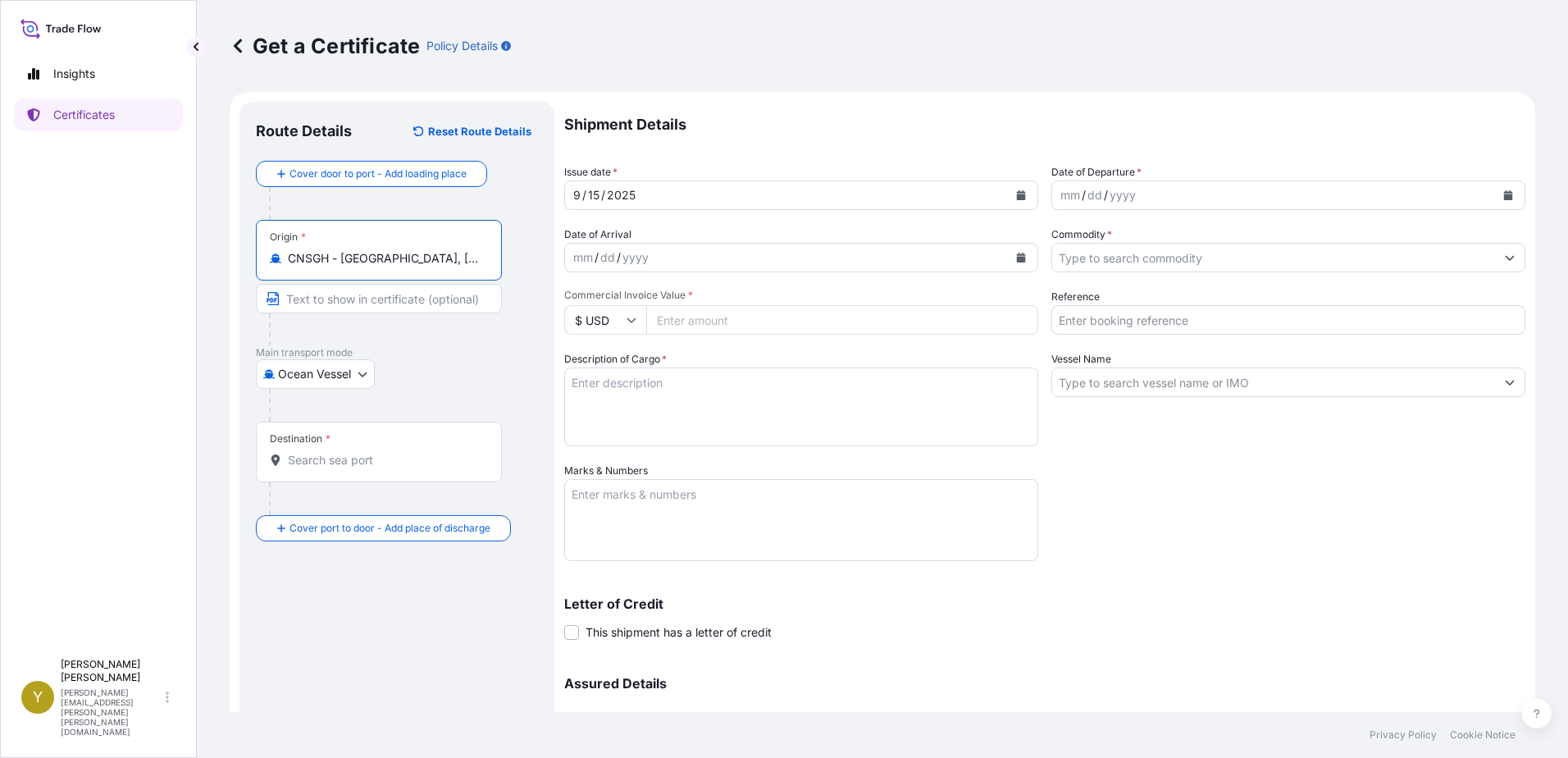
type input "CNSGH - Shanghai, China"
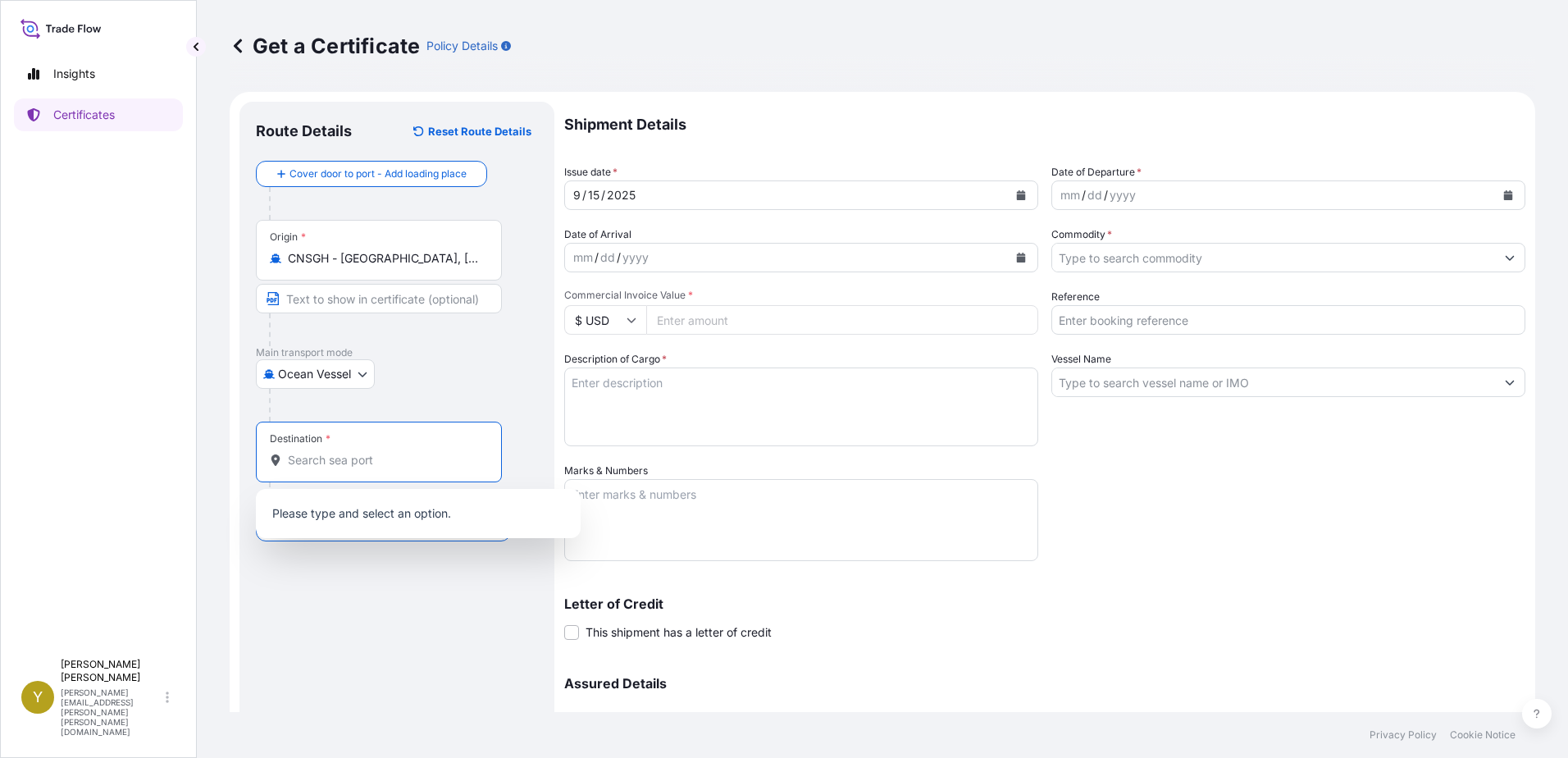
click at [395, 464] on input "Destination *" at bounding box center [385, 460] width 194 height 16
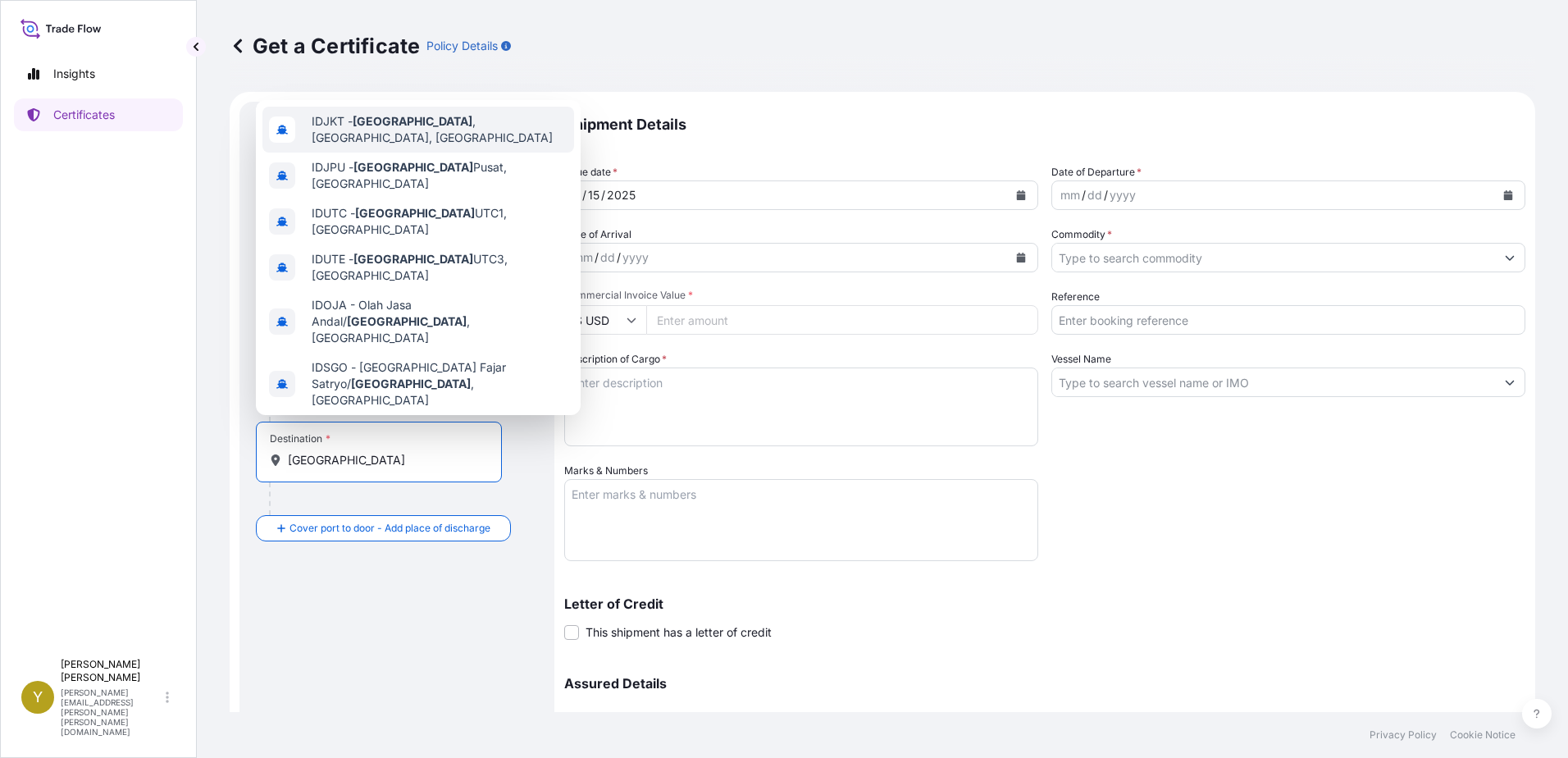
click at [483, 123] on span "IDJKT - Jakarta , Java, Indonesia" at bounding box center [439, 129] width 256 height 33
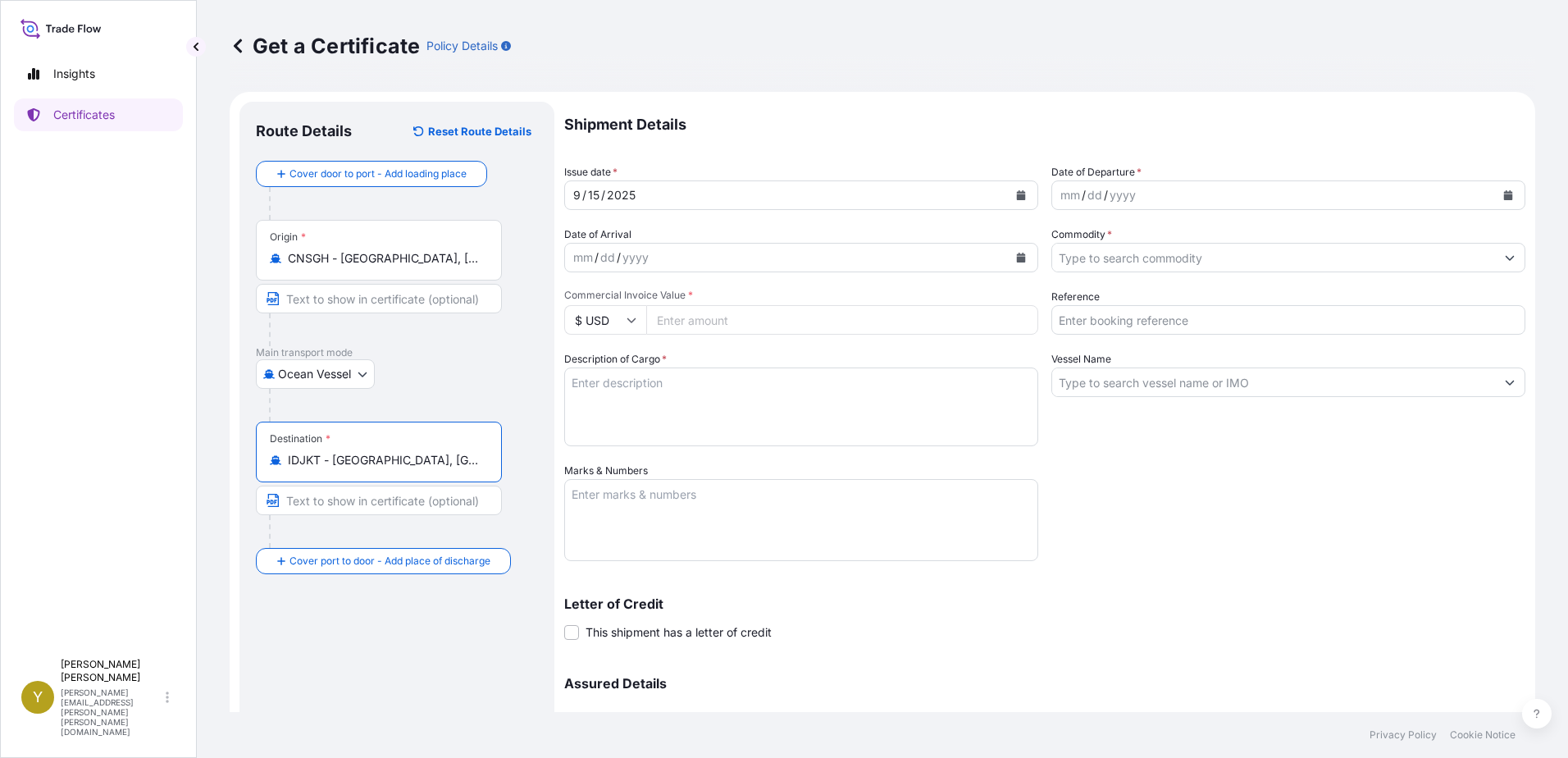
type input "IDJKT - Jakarta, Java, Indonesia"
click at [1112, 194] on div "yyyy" at bounding box center [1122, 195] width 29 height 20
click at [1503, 192] on icon "Calendar" at bounding box center [1508, 195] width 10 height 9
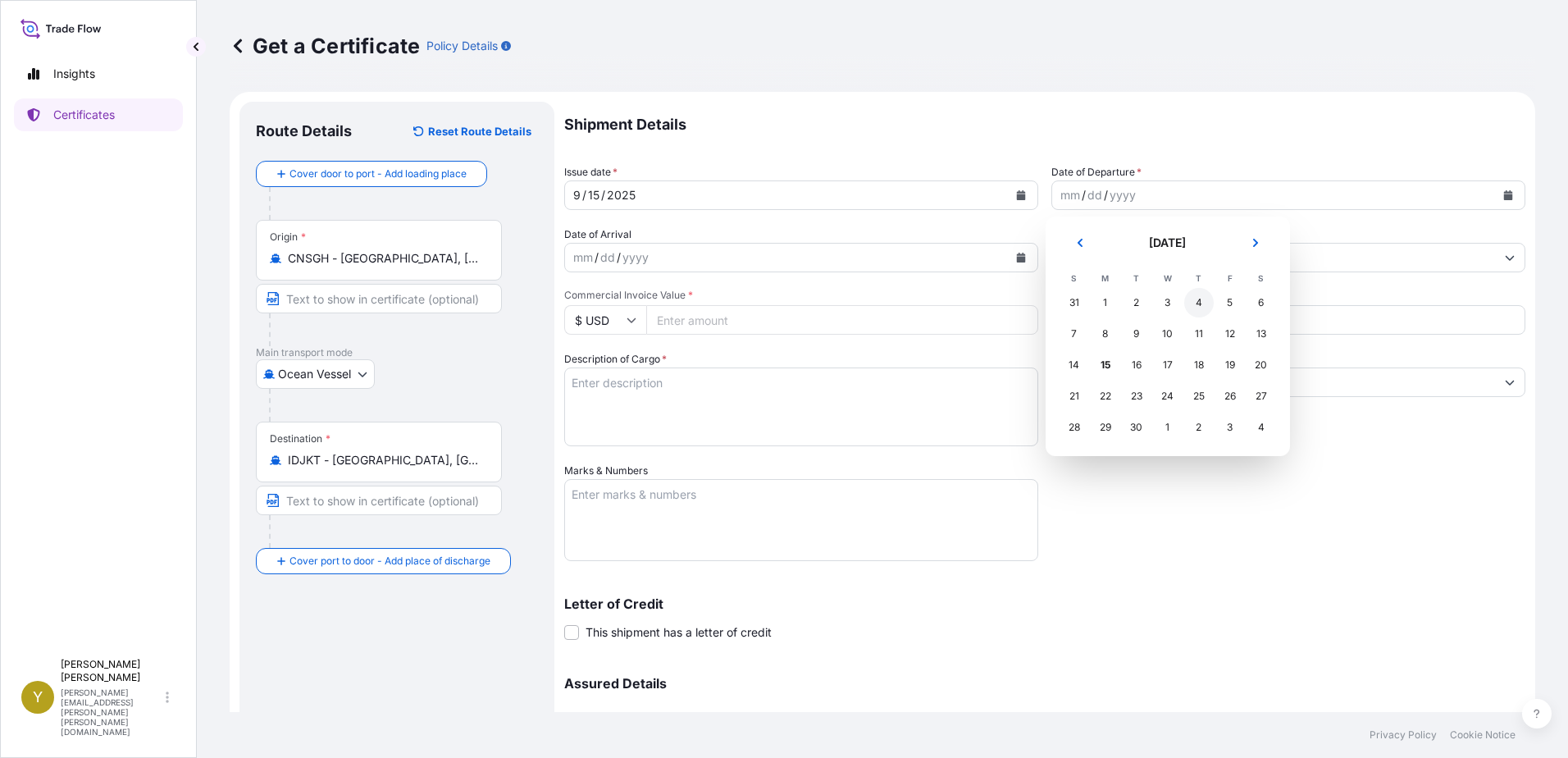
click at [1194, 300] on div "4" at bounding box center [1198, 302] width 29 height 29
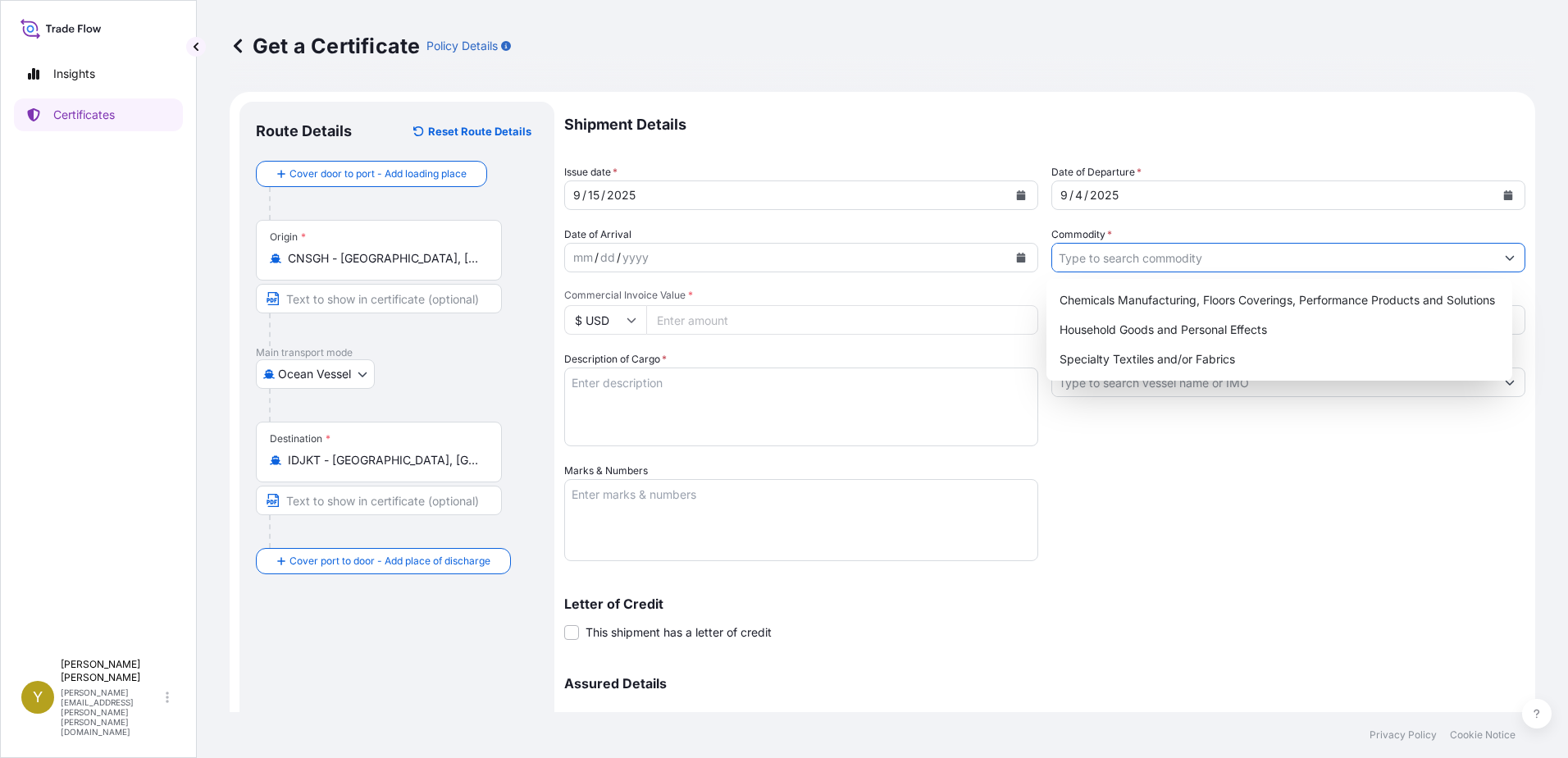
click at [1082, 256] on input "Commodity *" at bounding box center [1273, 257] width 443 height 29
click at [1108, 289] on div "Chemicals Manufacturing, Floors Coverings, Performance Products and Solutions" at bounding box center [1279, 299] width 453 height 29
type input "Chemicals Manufacturing, Floors Coverings, Performance Products and Solutions"
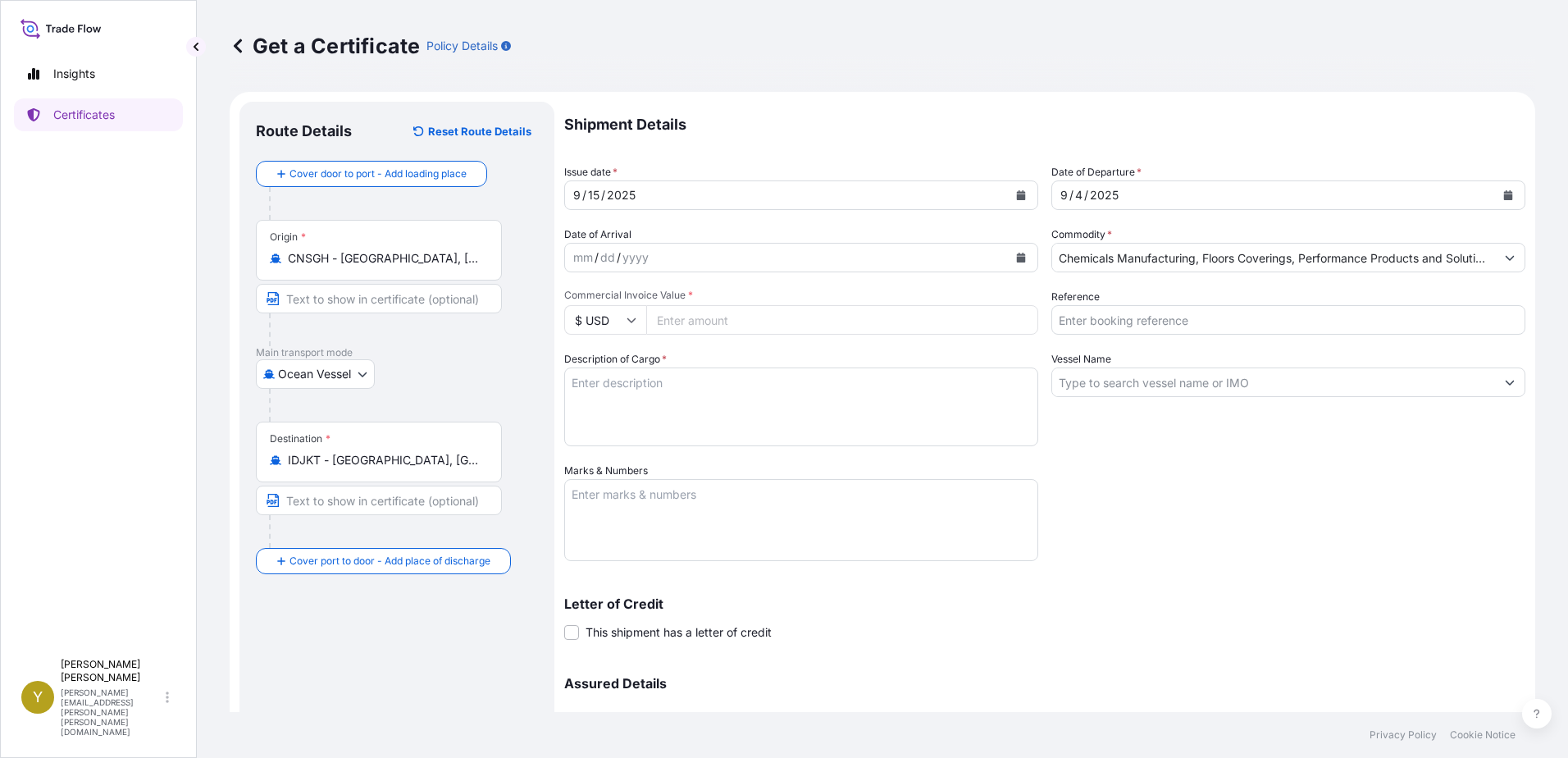
click at [730, 322] on input "Commercial Invoice Value *" at bounding box center [842, 319] width 392 height 29
type input "27909.63"
click at [1156, 309] on input "Reference" at bounding box center [1289, 319] width 474 height 29
type input "1003551220"
click at [1148, 383] on input "Vessel Name" at bounding box center [1273, 382] width 443 height 29
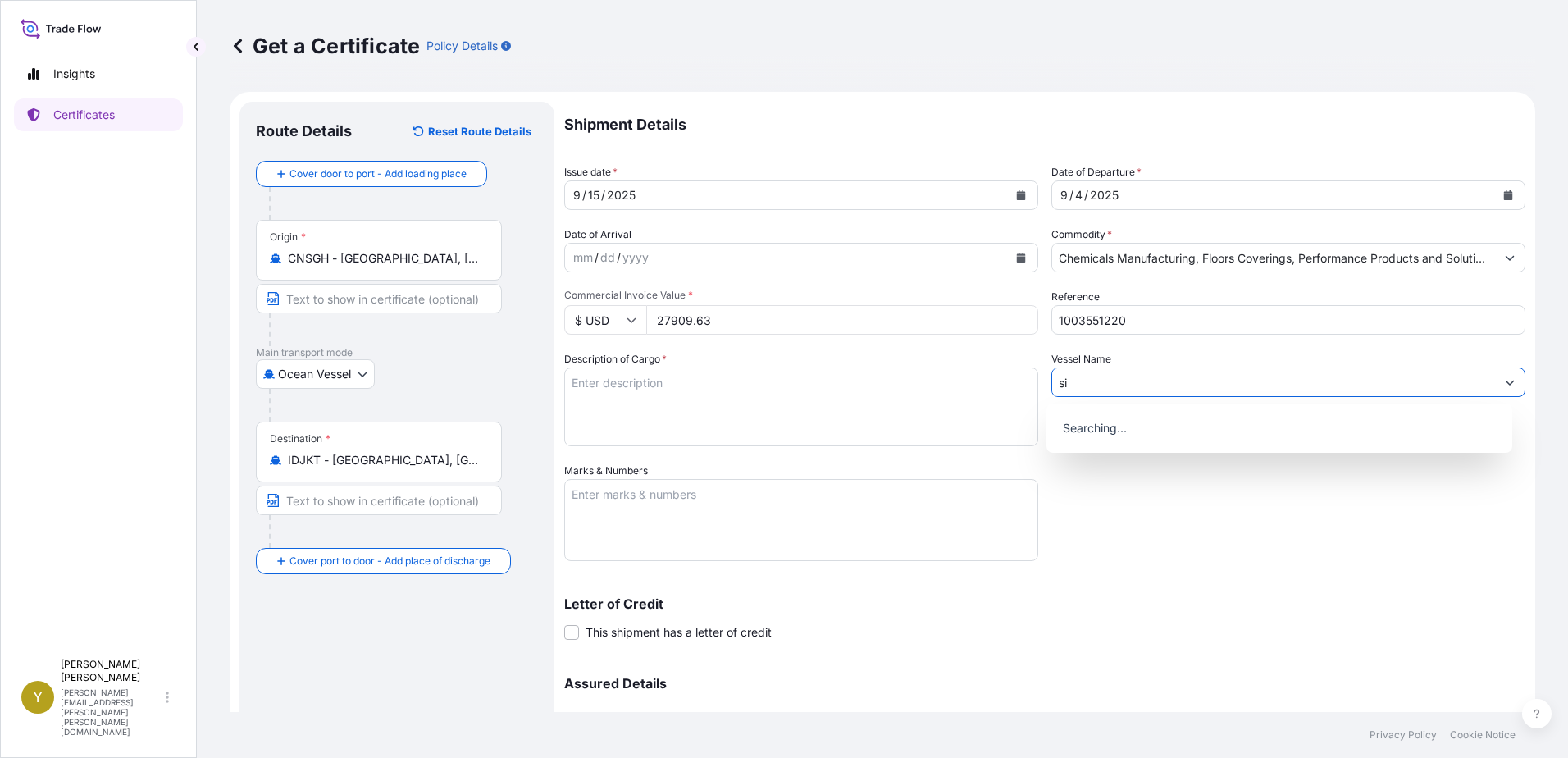
type input "s"
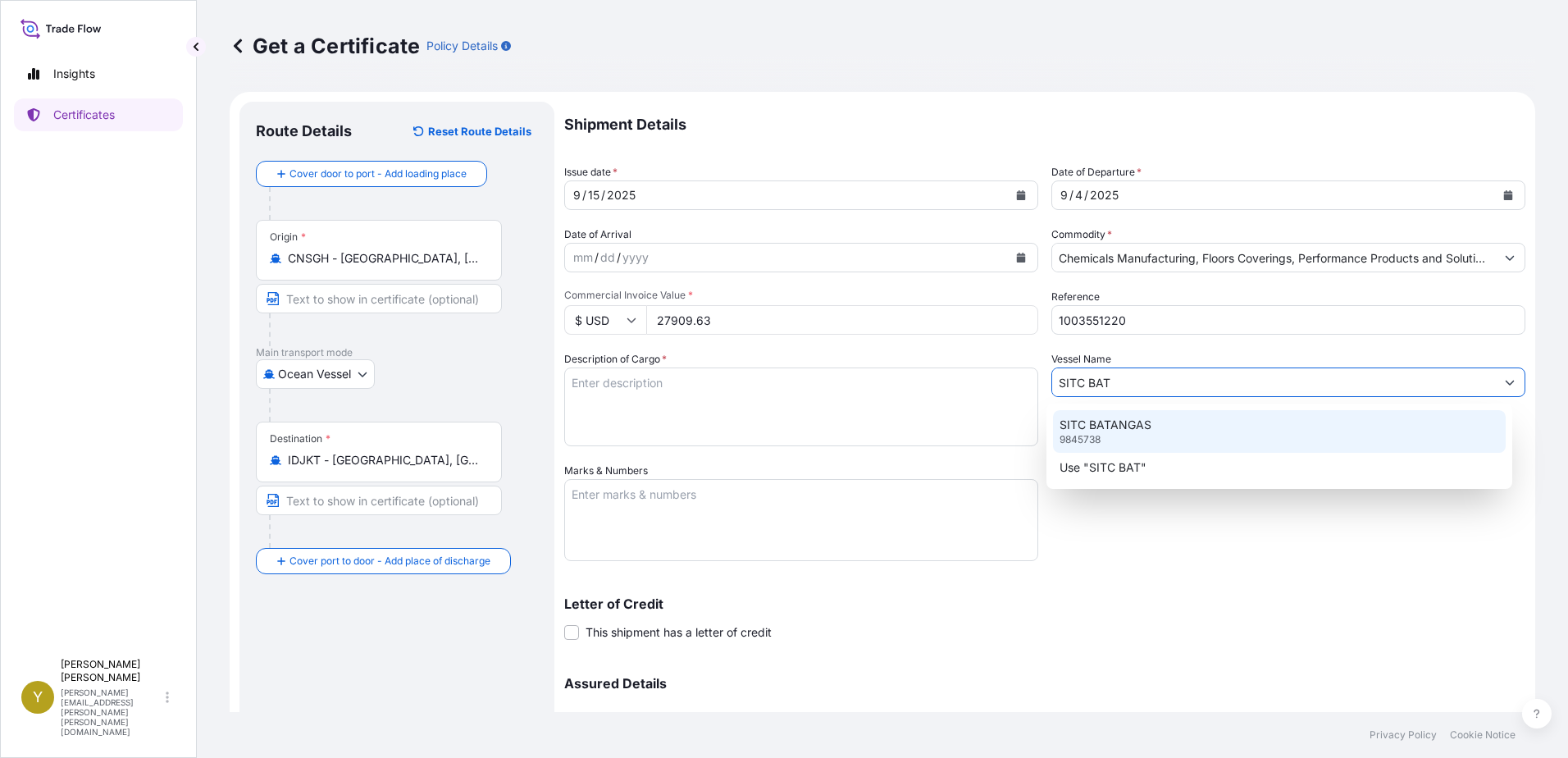
click at [1127, 420] on p "SITC BATANGAS" at bounding box center [1105, 425] width 92 height 16
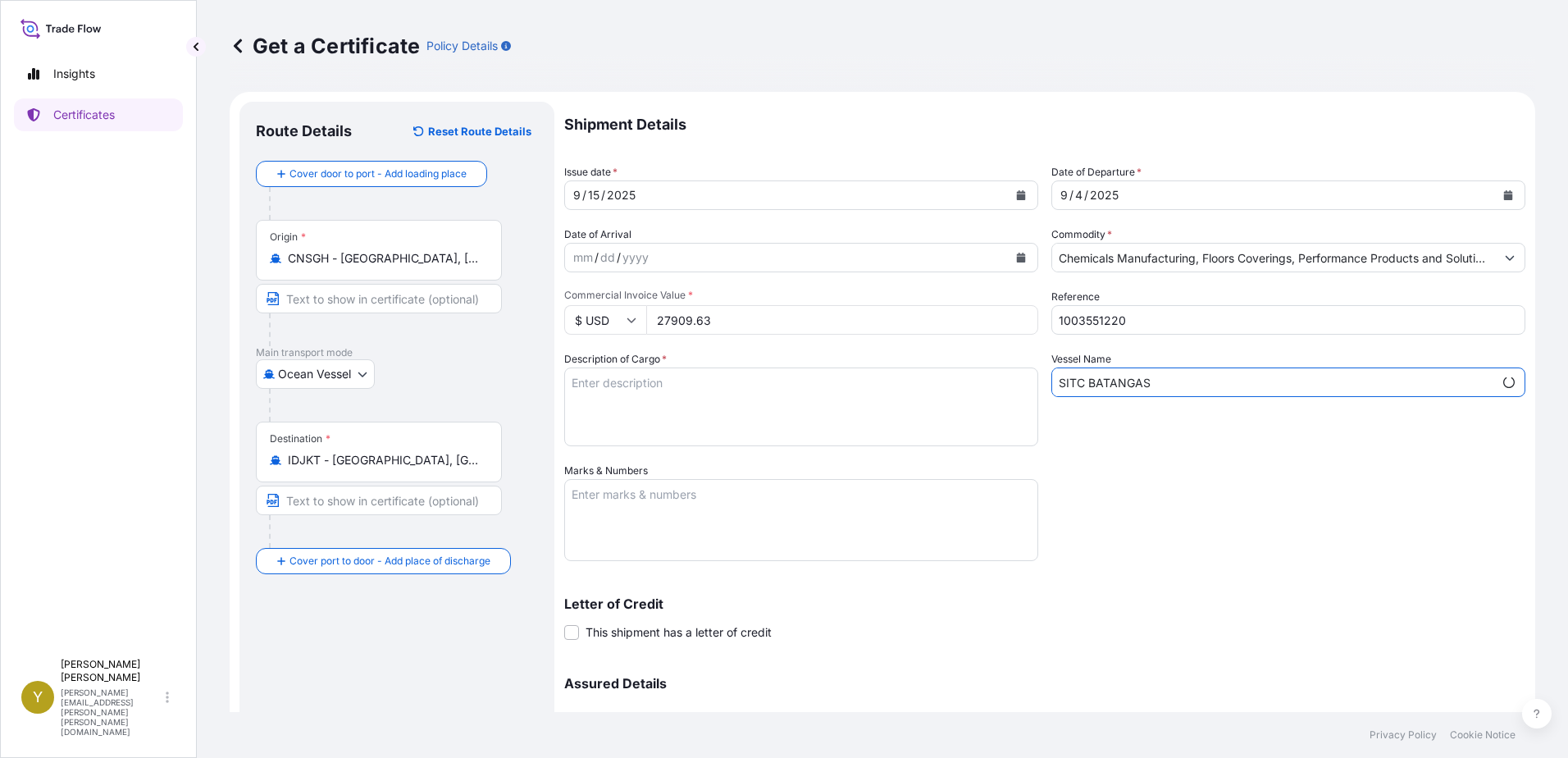
type input "SITC BATANGAS"
click at [755, 515] on textarea "Marks & Numbers" at bounding box center [801, 520] width 474 height 82
click at [703, 398] on textarea "Description of Cargo *" at bounding box center [801, 407] width 474 height 79
drag, startPoint x: 657, startPoint y: 396, endPoint x: 671, endPoint y: 395, distance: 14.0
click at [660, 395] on textarea "CARPET TILES LUXURY VINYL TILES" at bounding box center [801, 407] width 474 height 79
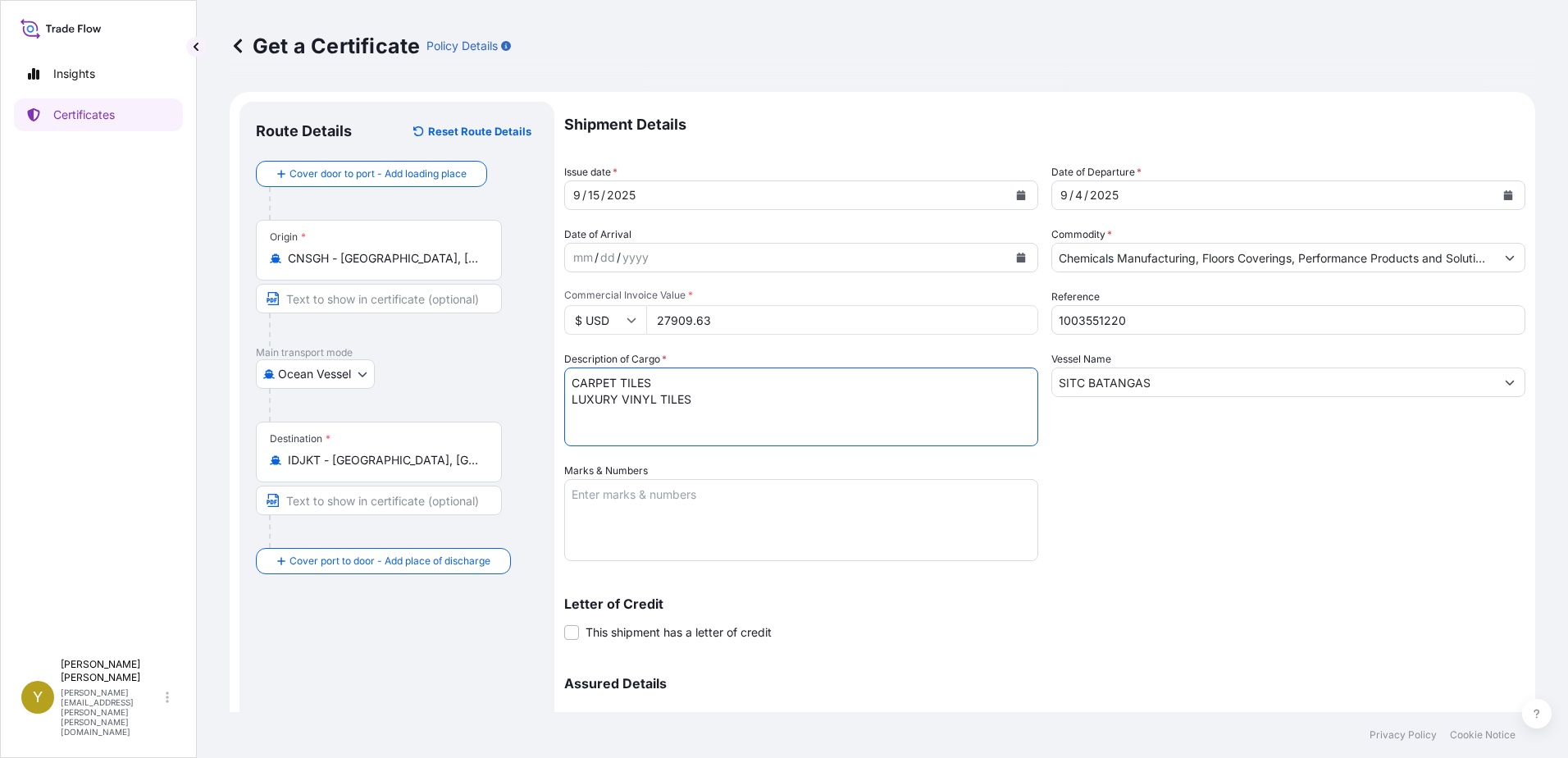
click at [743, 400] on textarea "CARPET TILES LUXURY VINYL TILES" at bounding box center [801, 407] width 474 height 79
type textarea "CARPET TILES LUXURY VINYL TILES"
click at [725, 510] on textarea "Marks & Numbers" at bounding box center [801, 520] width 474 height 82
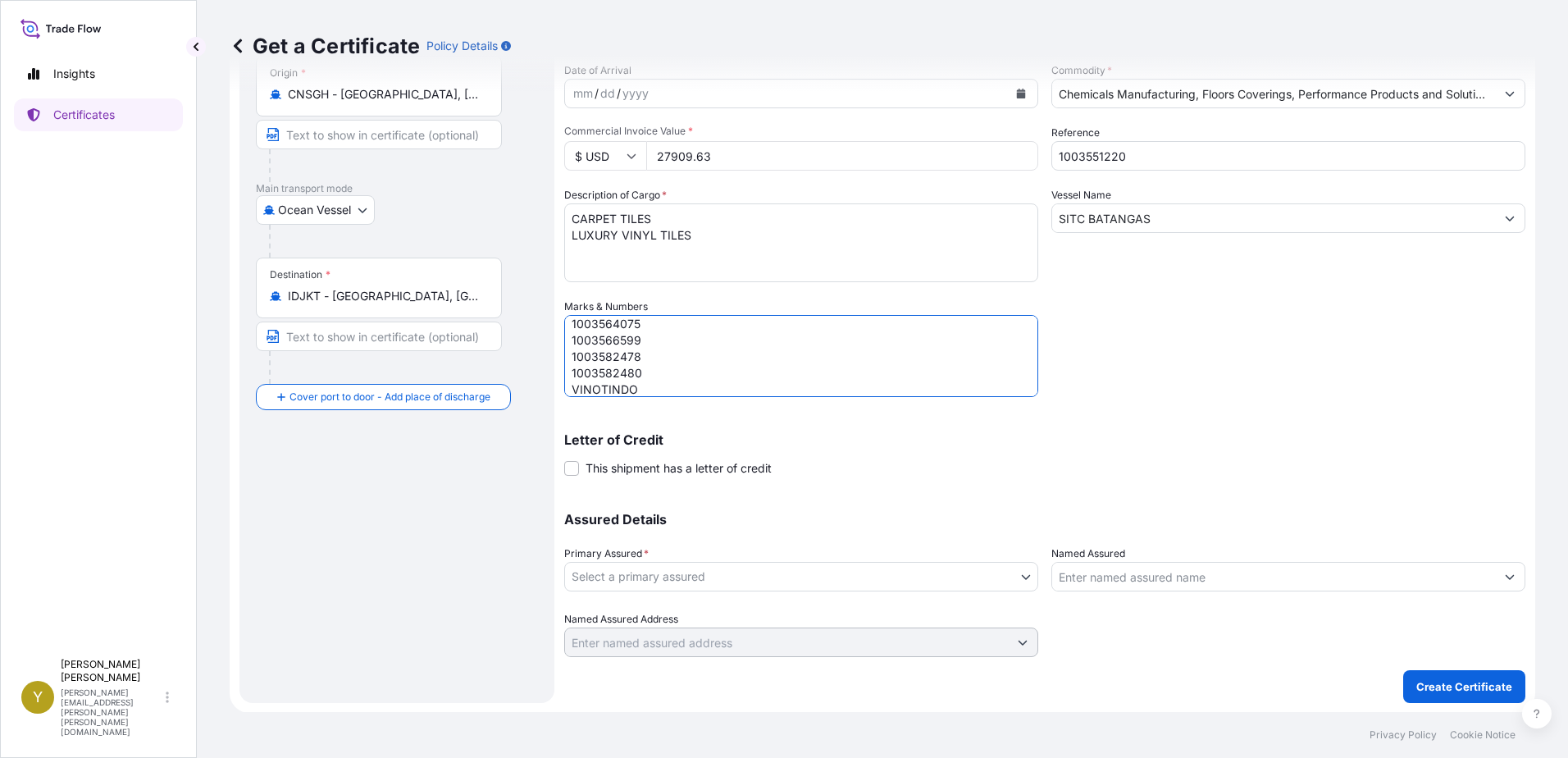
scroll to position [165, 0]
type textarea "1003551220 1003549771 1003559863 1003563238 1003565727 1003564075 1003566599 10…"
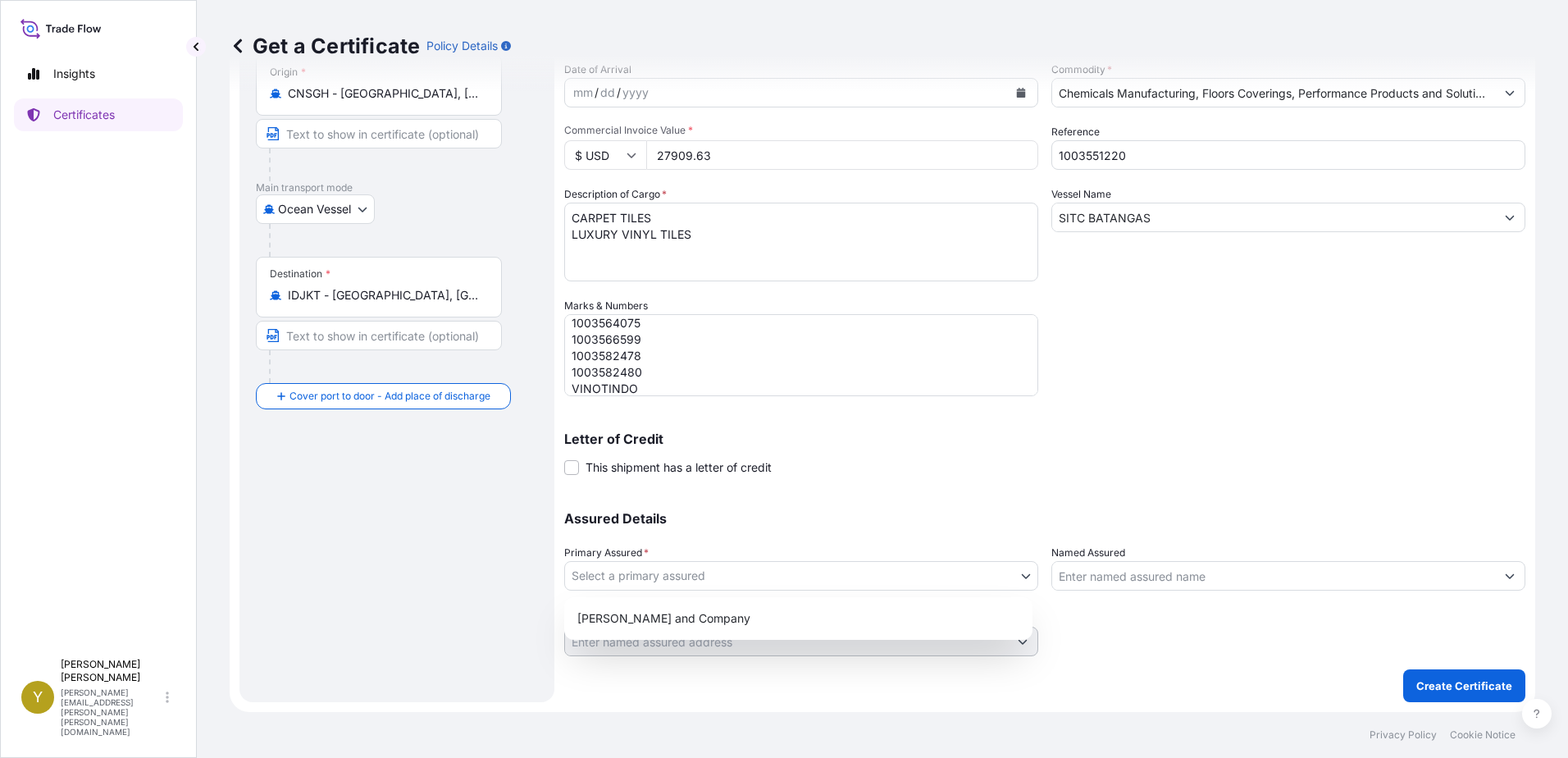
click at [834, 578] on body "Insights Certificates Y Yolanda Yang yolanda.yang@milliken.com Get a Certificat…" at bounding box center [784, 379] width 1568 height 758
click at [786, 616] on div "Milliken and Company" at bounding box center [798, 617] width 455 height 29
select select "31531"
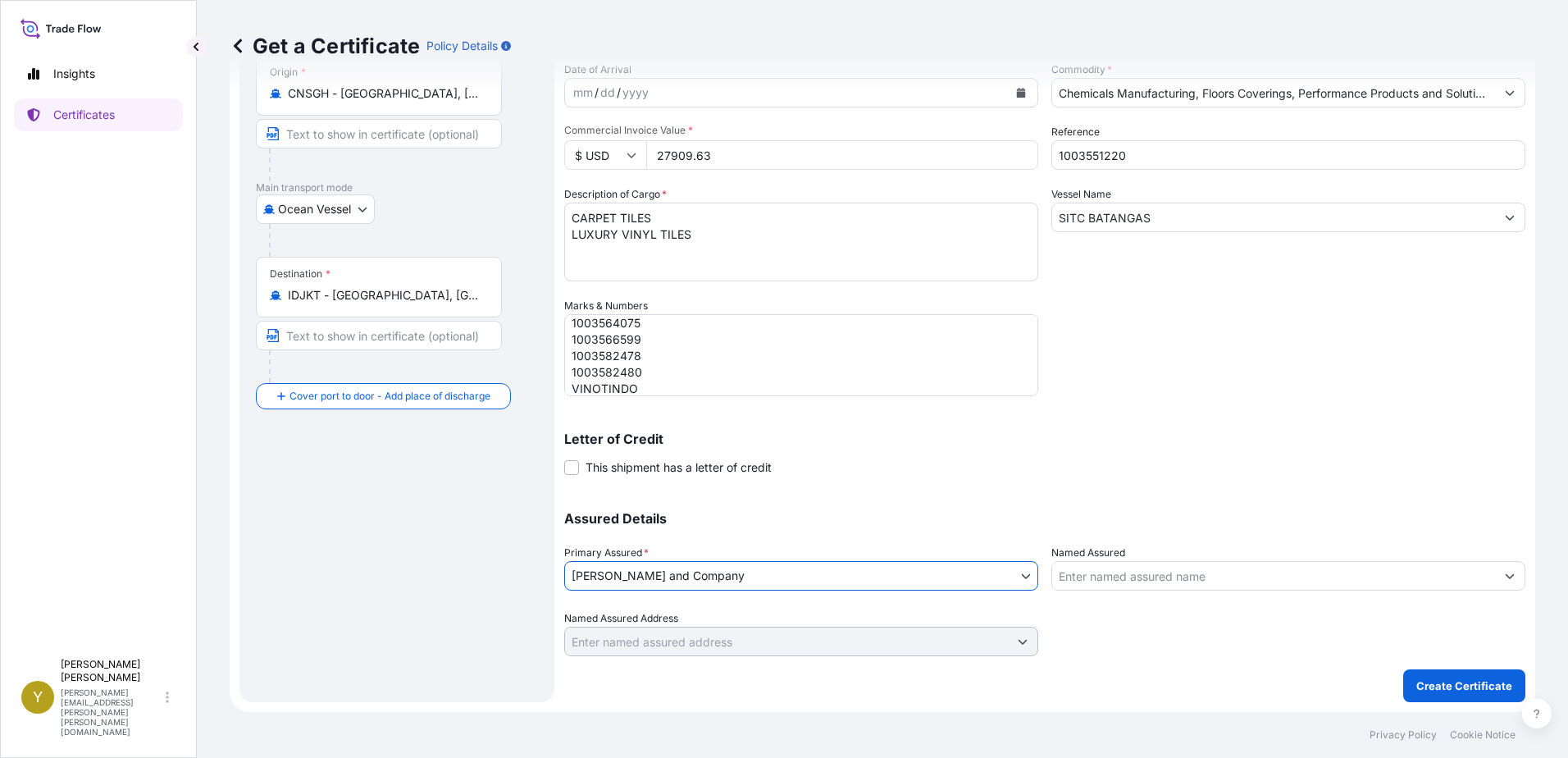
click at [1136, 566] on input "Named Assured" at bounding box center [1273, 575] width 443 height 29
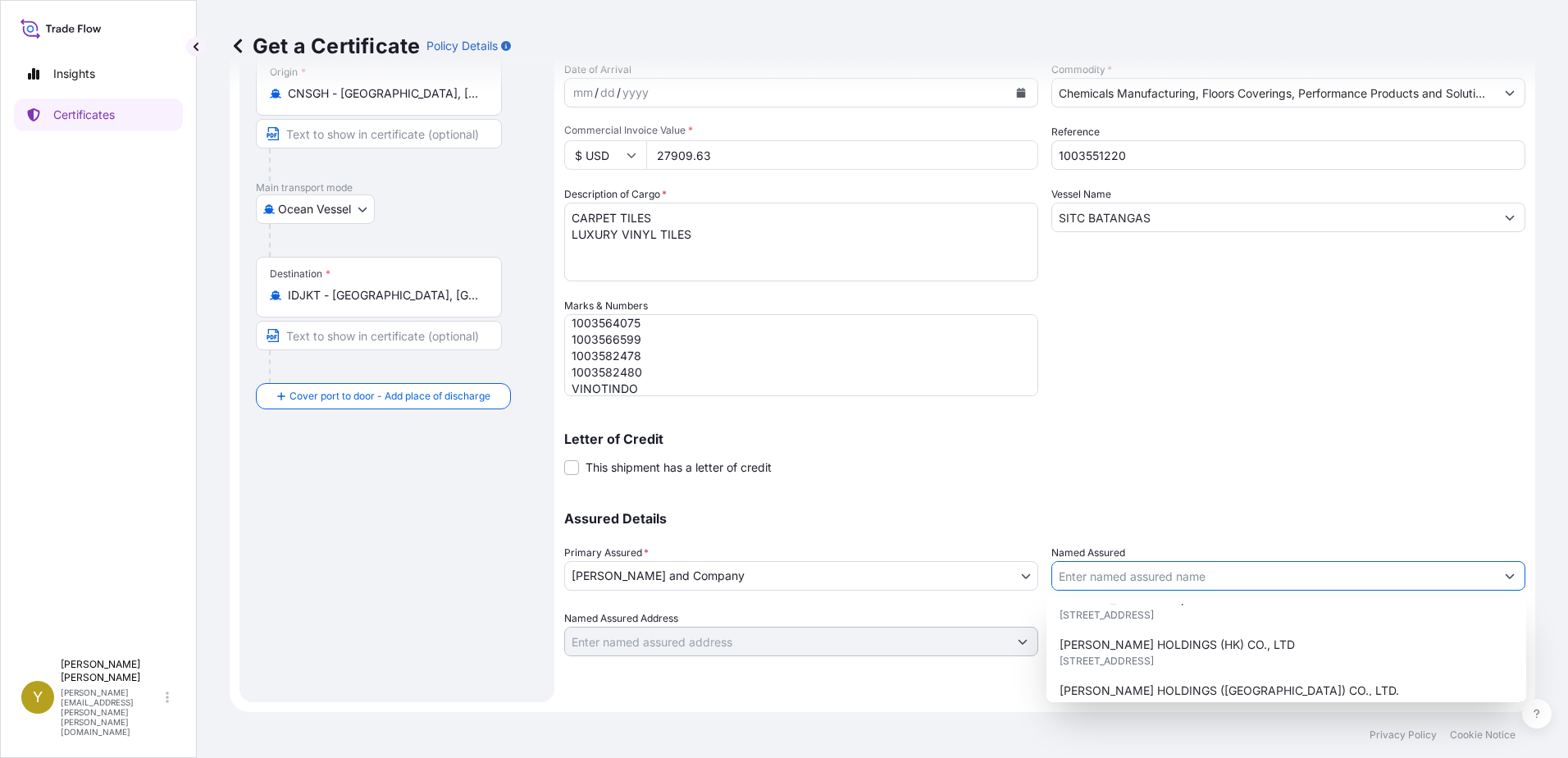
scroll to position [345, 0]
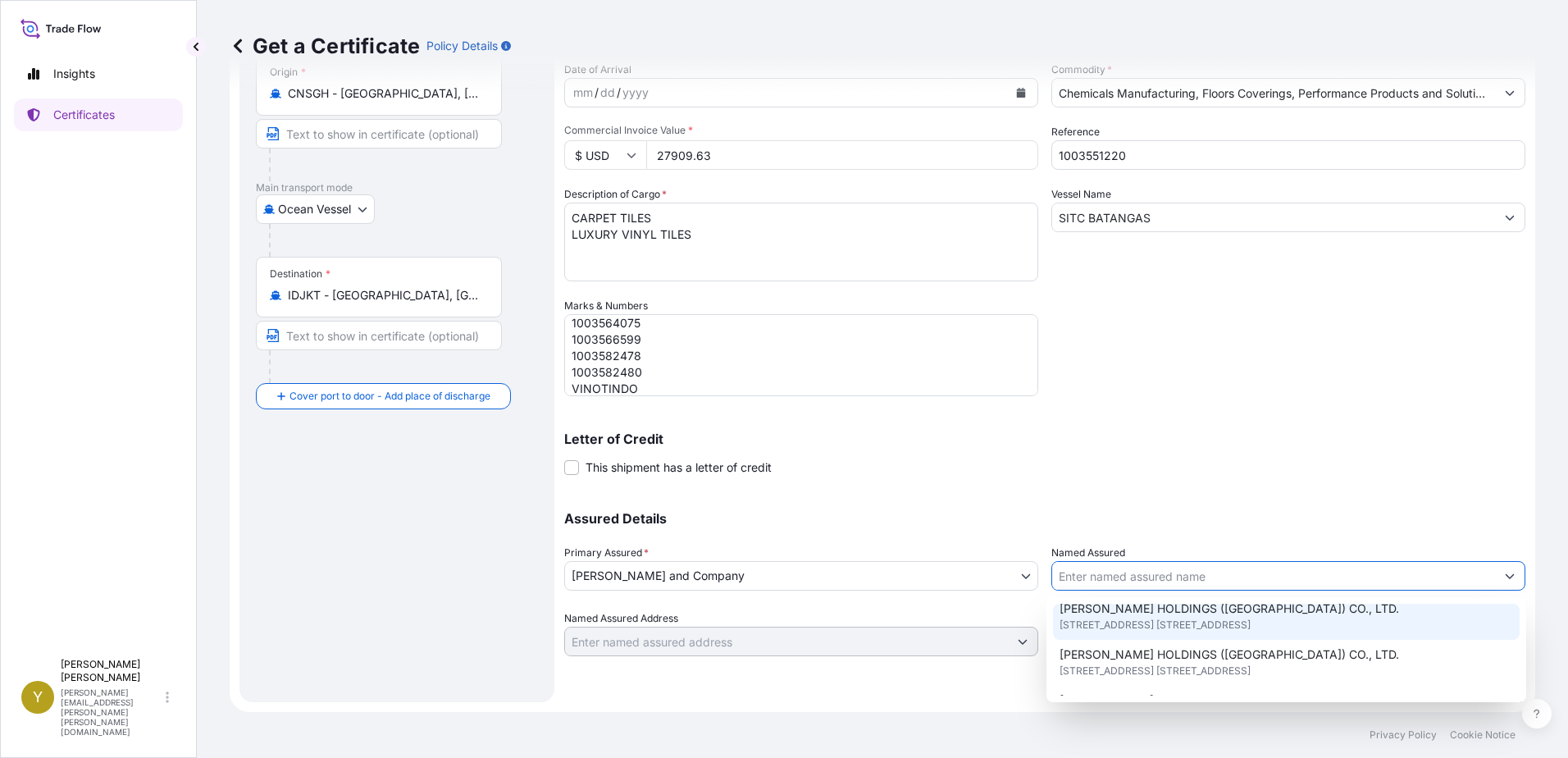
click at [1158, 617] on span "17/F UNION PARK TOWER, NO. 168 ELECTRIC ROAD,, HONG KONG, CHINA" at bounding box center [1155, 624] width 191 height 16
type input "MILLIKEN HOLDINGS (HONG KONG) CO., LTD."
type input "17/F UNION PARK TOWER, NO. 168 ELECTRIC ROAD,"
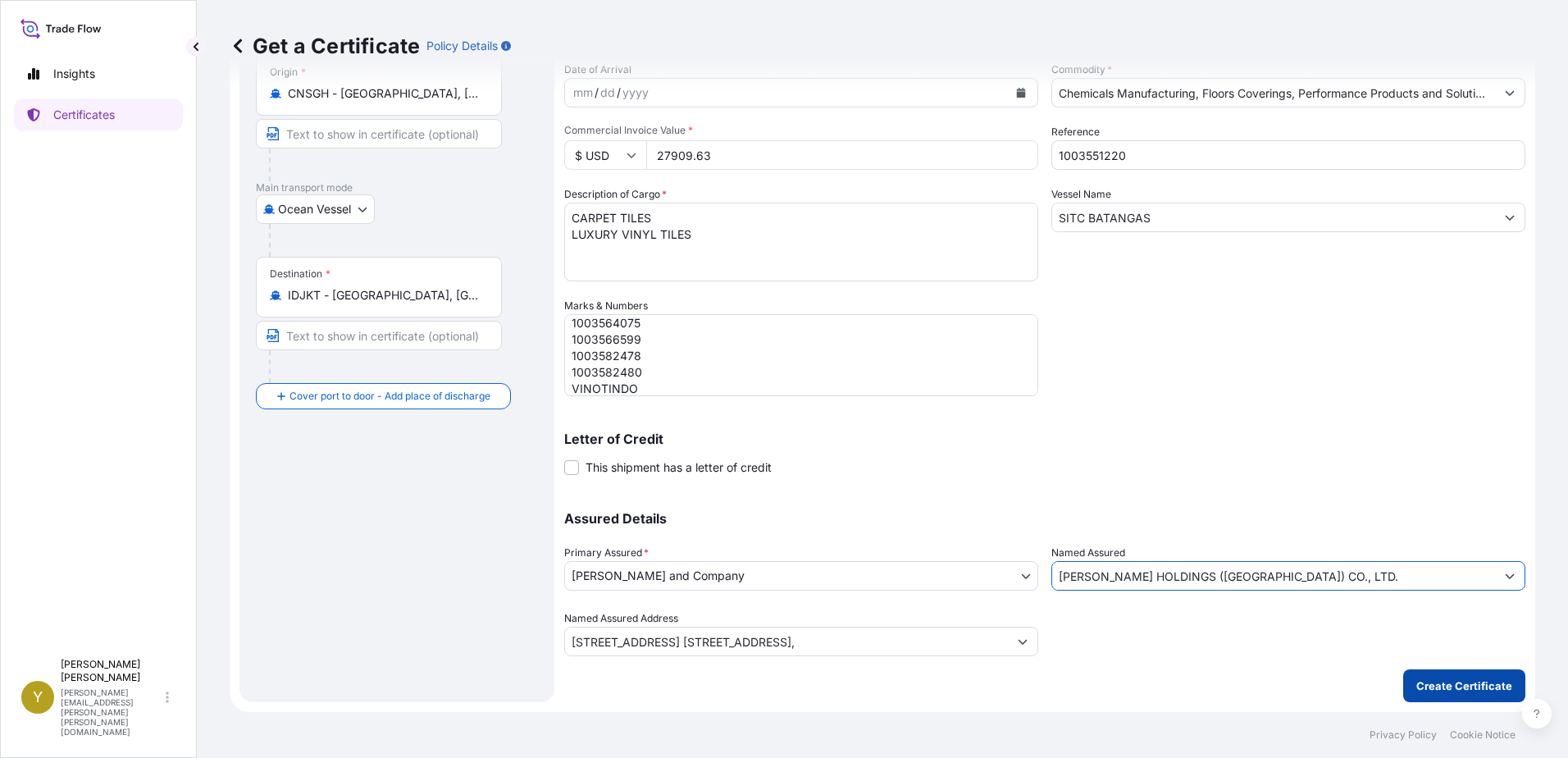
click at [1422, 681] on p "Create Certificate" at bounding box center [1464, 685] width 96 height 16
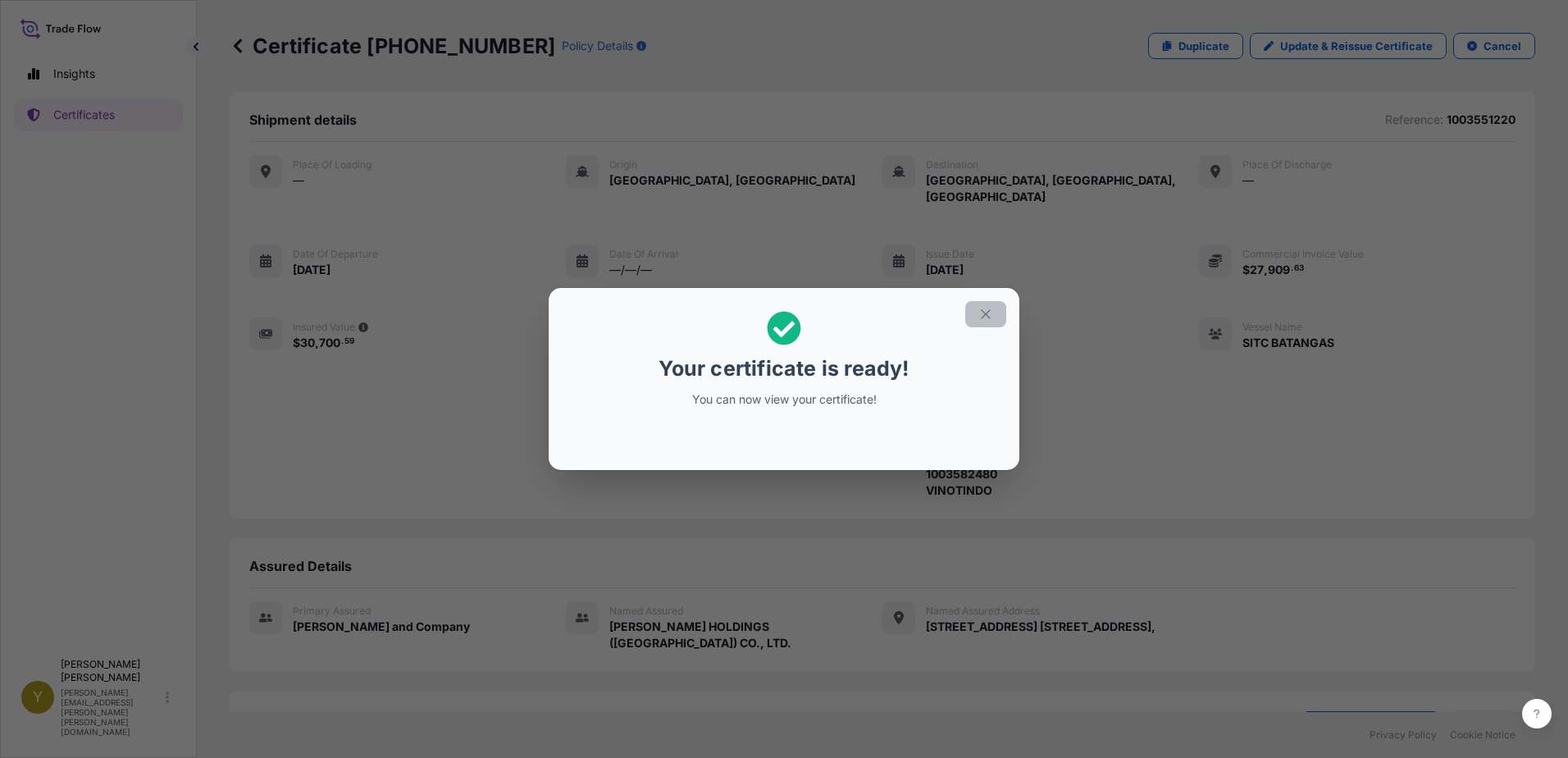
click at [985, 313] on icon "button" at bounding box center [985, 313] width 9 height 9
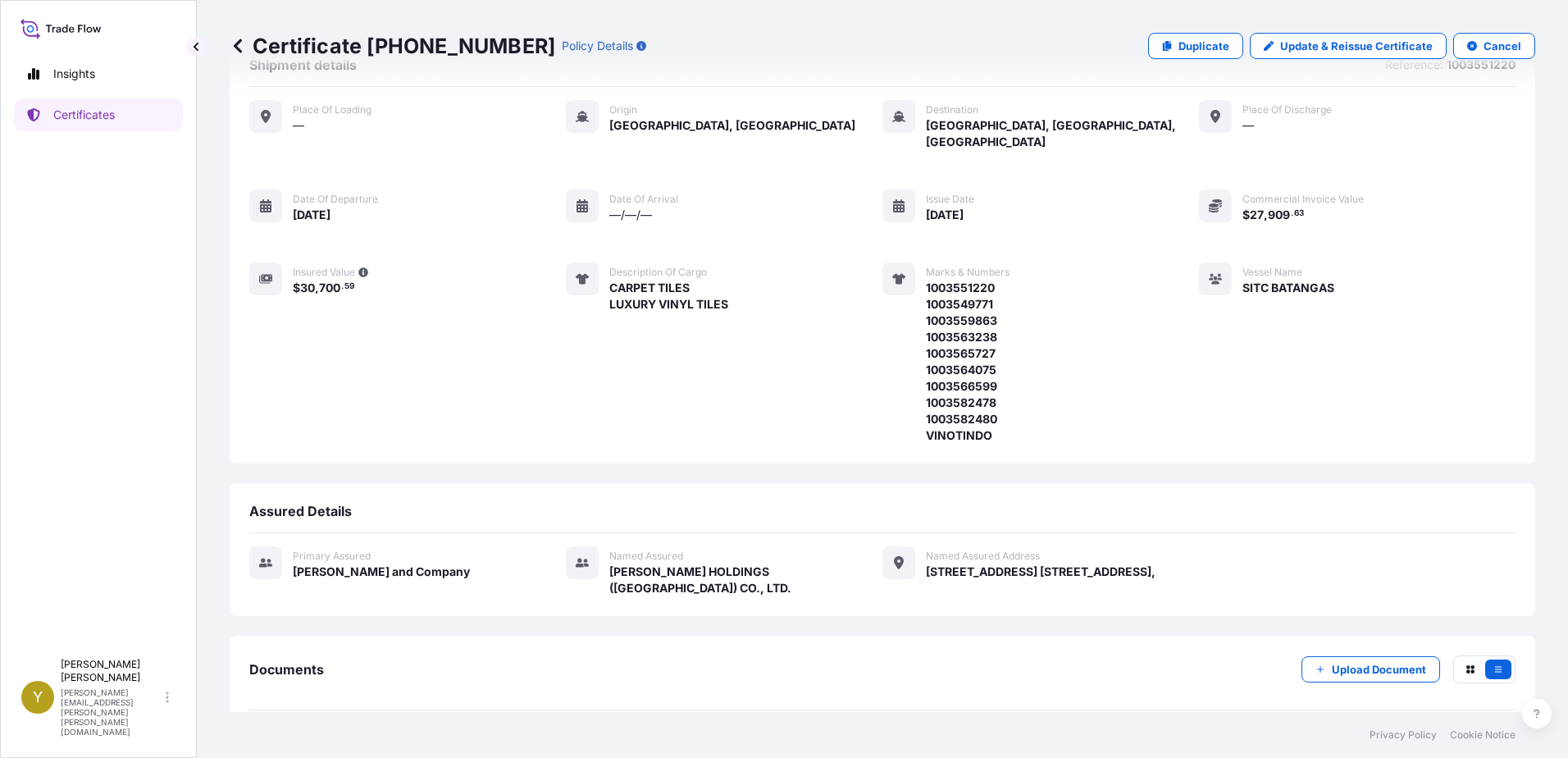
scroll to position [99, 0]
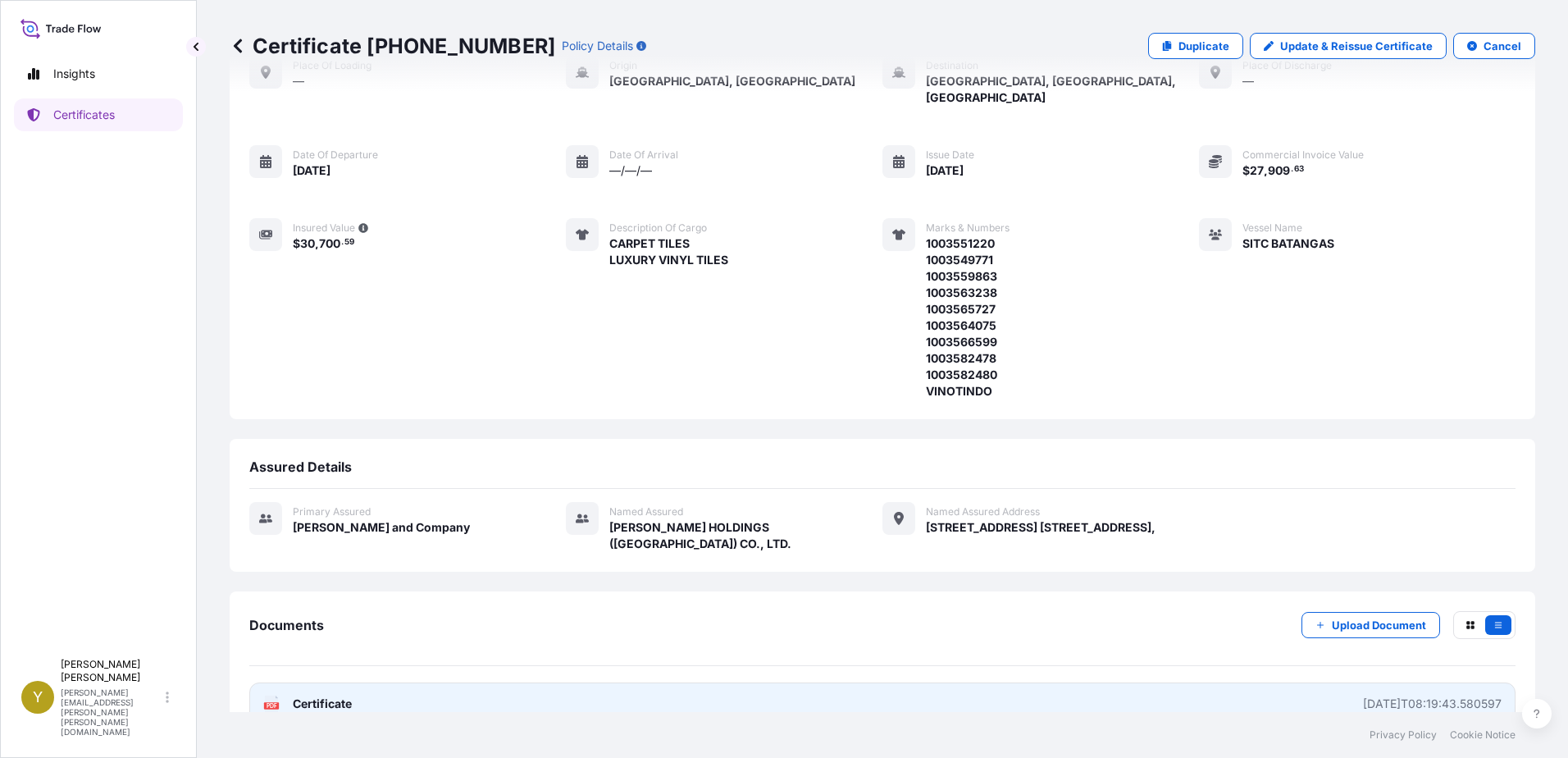
click at [443, 682] on link "PDF Certificate 2025-09-15T08:19:43.580597" at bounding box center [882, 703] width 1267 height 43
